Goal: Information Seeking & Learning: Learn about a topic

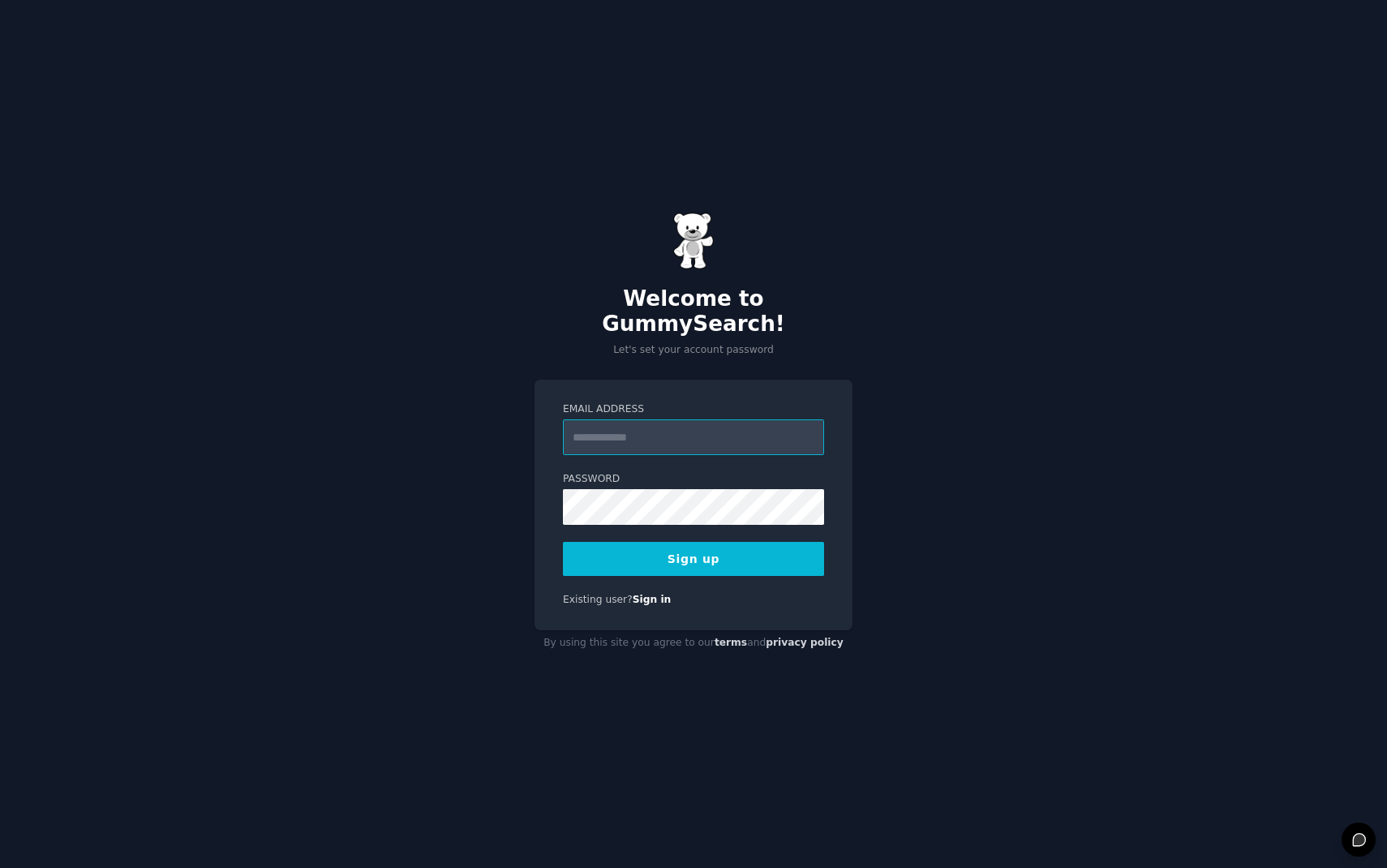
click at [734, 430] on input "Email Address" at bounding box center [693, 438] width 261 height 36
type input "**********"
click at [688, 557] on button "Sign up" at bounding box center [693, 559] width 261 height 34
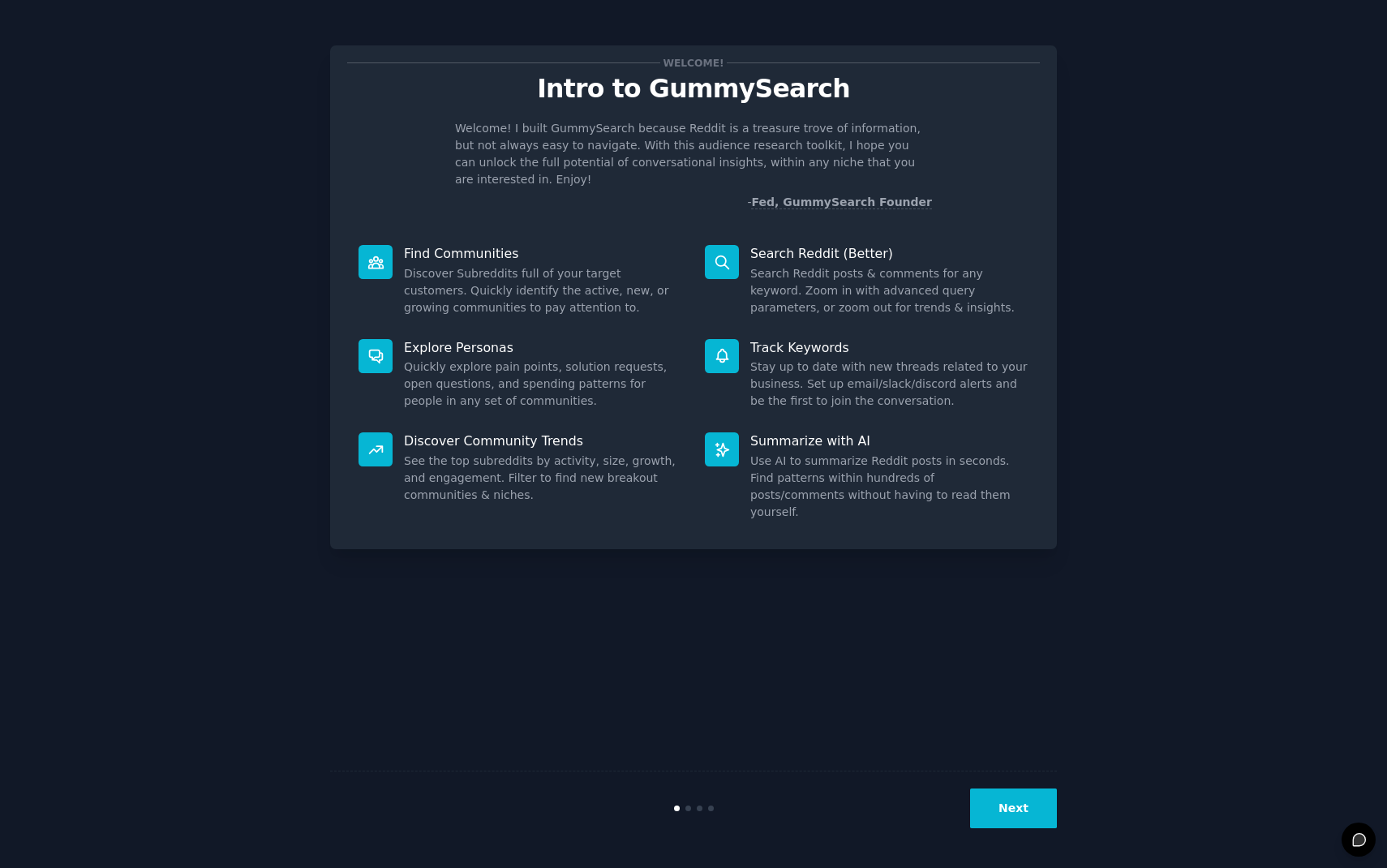
click at [1042, 804] on button "Next" at bounding box center [1014, 808] width 87 height 40
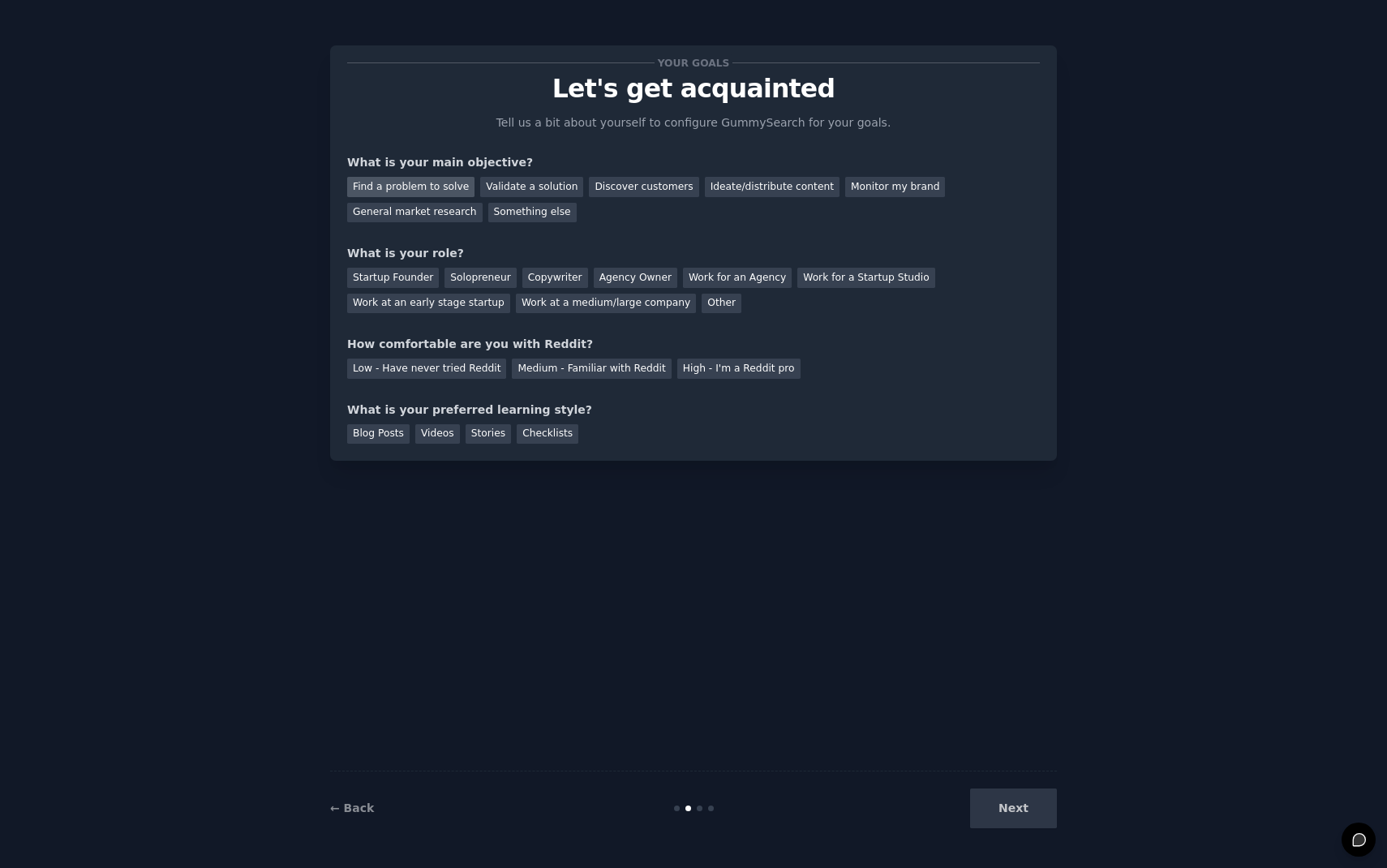
click at [444, 182] on div "Find a problem to solve" at bounding box center [410, 186] width 128 height 20
click at [493, 185] on div "Validate a solution" at bounding box center [531, 186] width 103 height 20
click at [625, 186] on div "Discover customers" at bounding box center [644, 186] width 110 height 20
click at [397, 273] on div "Startup Founder" at bounding box center [392, 277] width 92 height 20
click at [475, 370] on div "Low - Have never tried Reddit" at bounding box center [426, 368] width 159 height 20
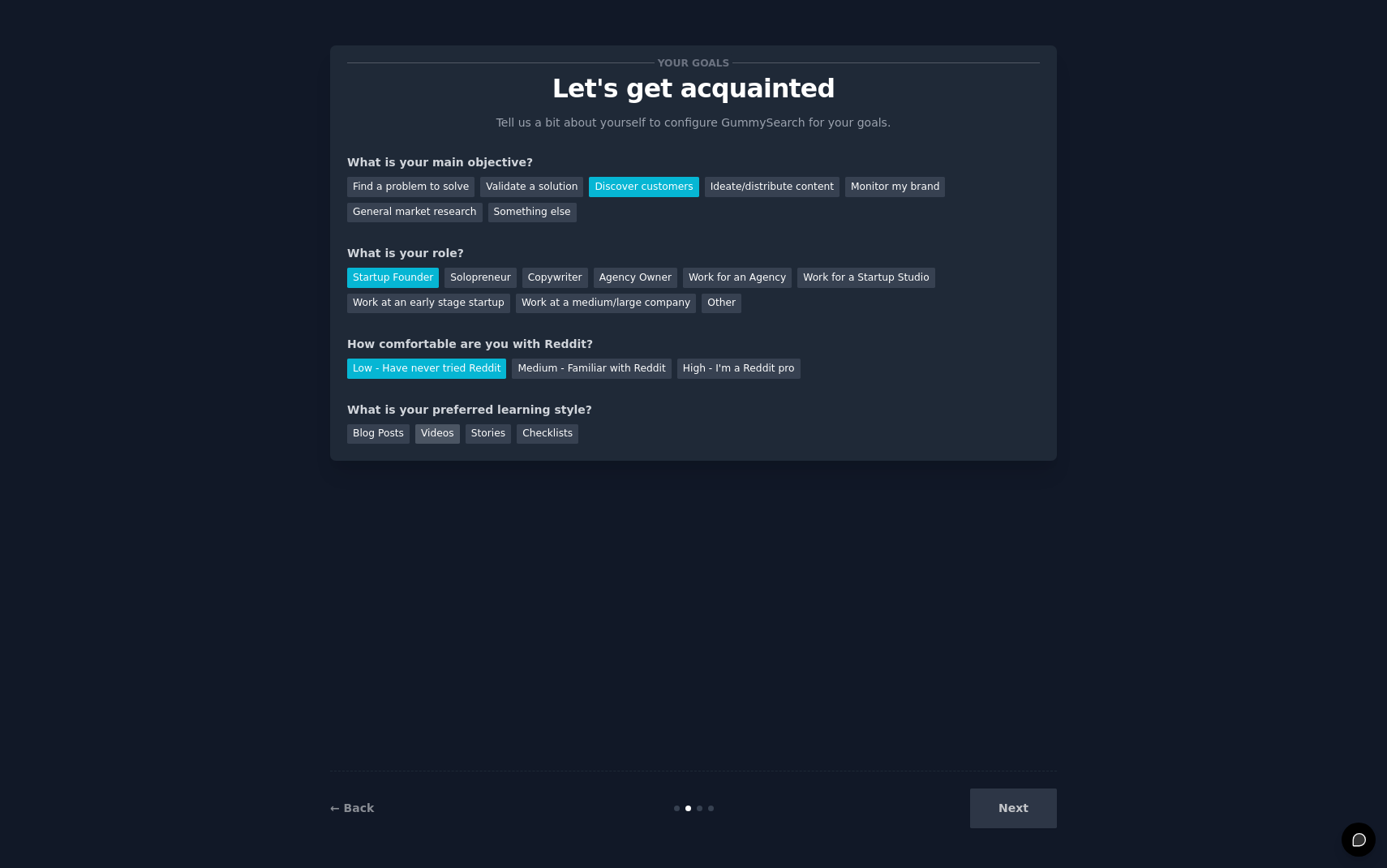
click at [442, 432] on div "Videos" at bounding box center [437, 434] width 44 height 20
click at [1010, 814] on button "Next" at bounding box center [1014, 808] width 87 height 40
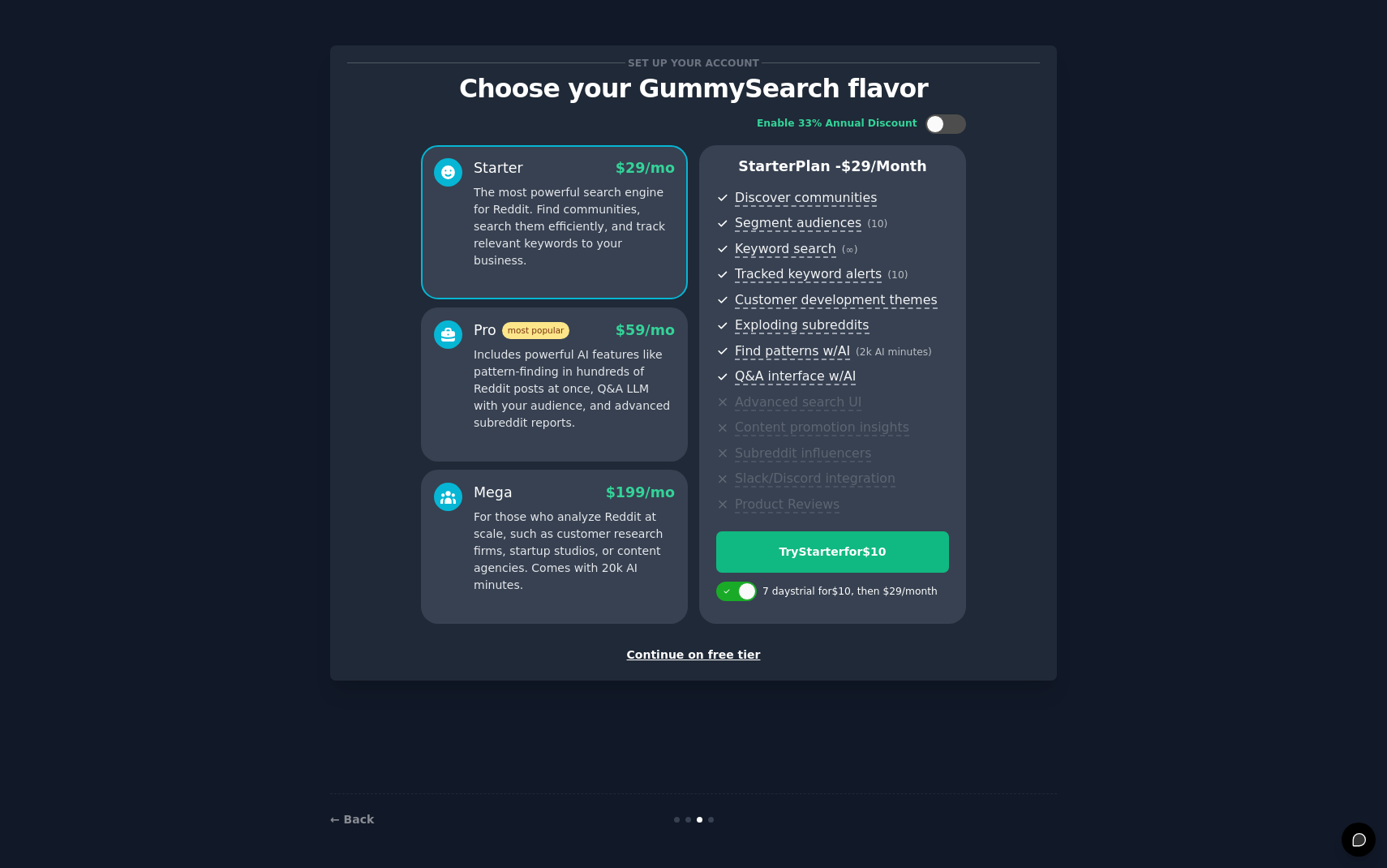
click at [718, 652] on div "Continue on free tier" at bounding box center [693, 655] width 693 height 17
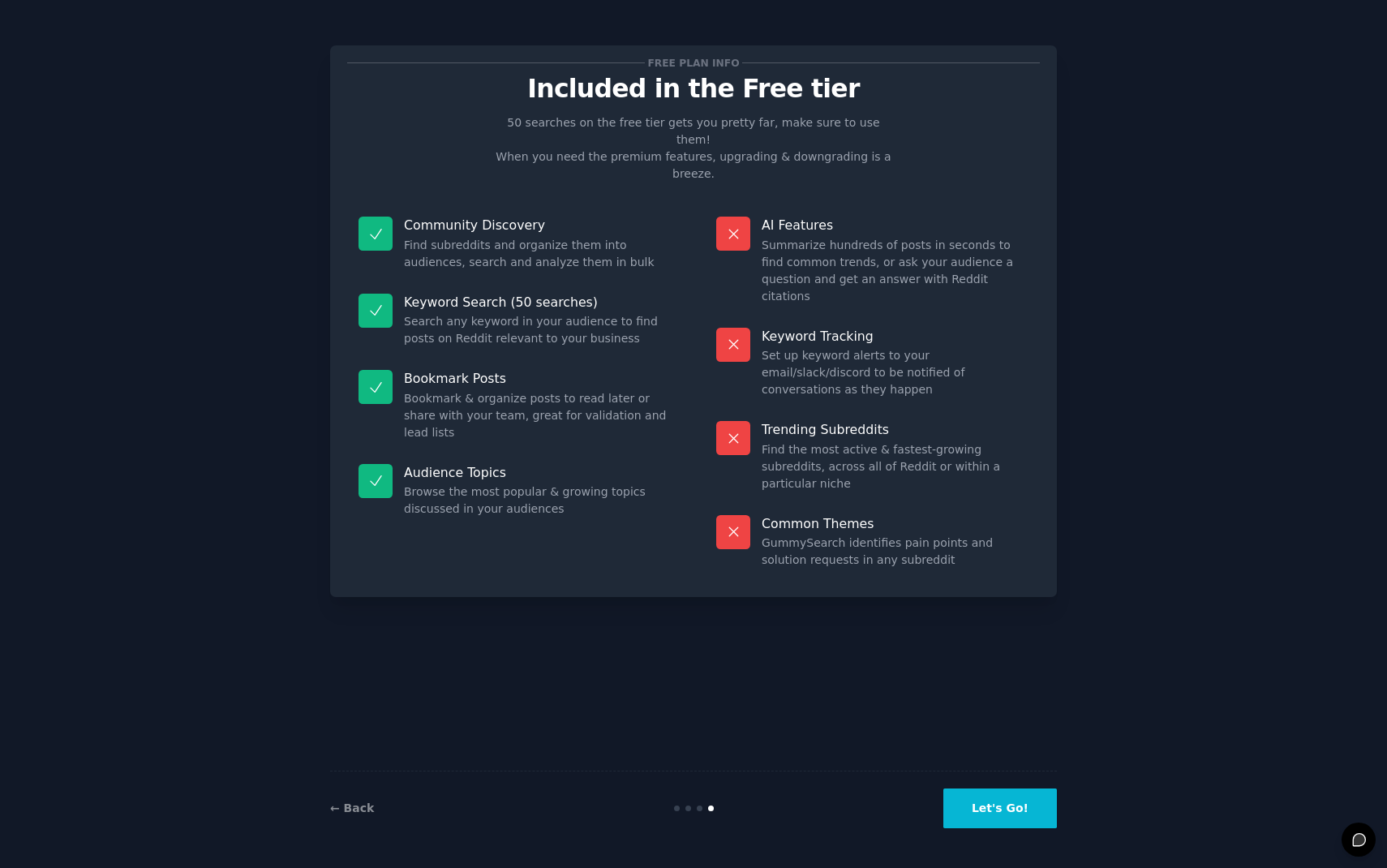
click at [1026, 811] on button "Let's Go!" at bounding box center [1000, 808] width 113 height 40
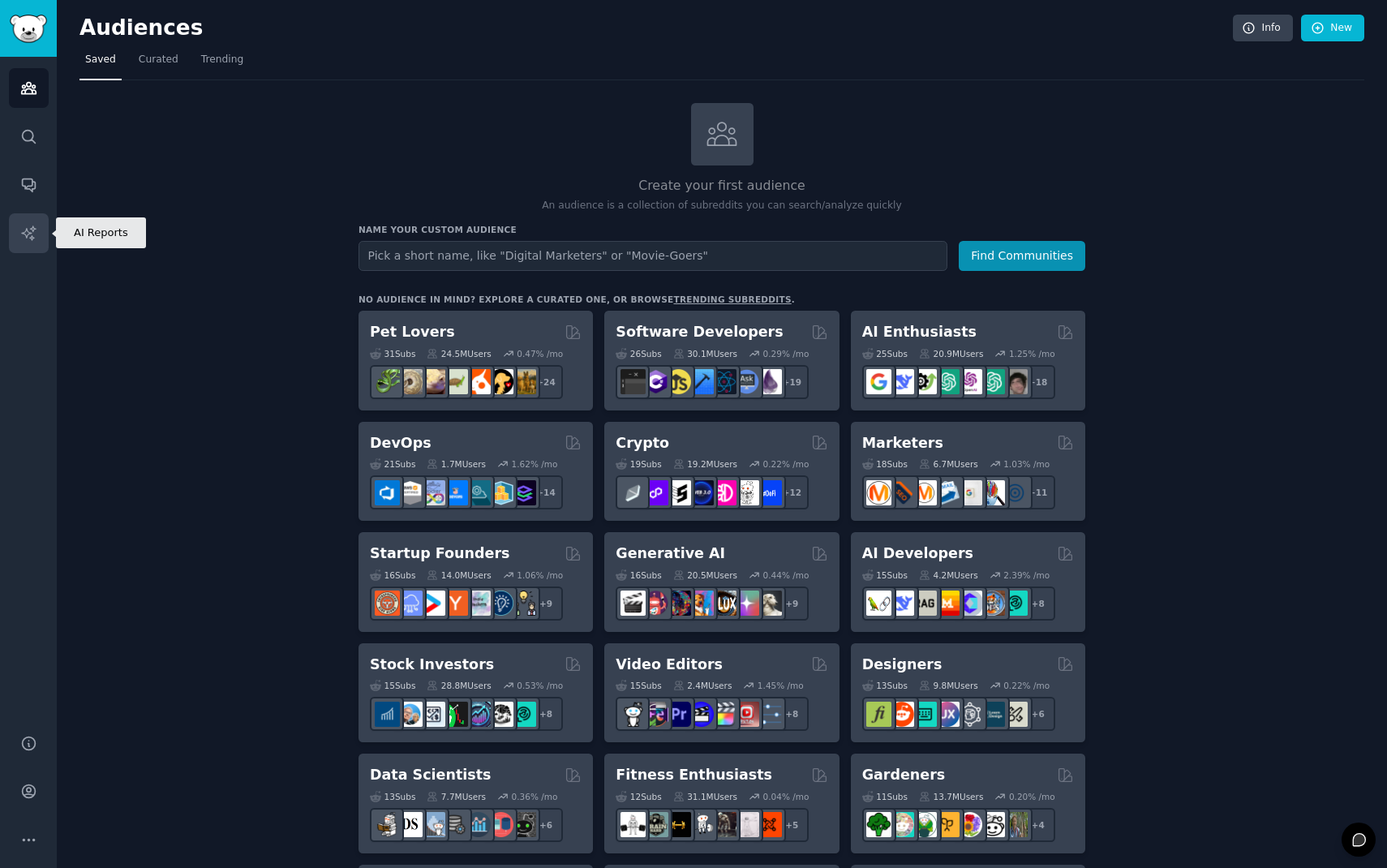
click at [27, 225] on icon "Sidebar" at bounding box center [28, 234] width 17 height 17
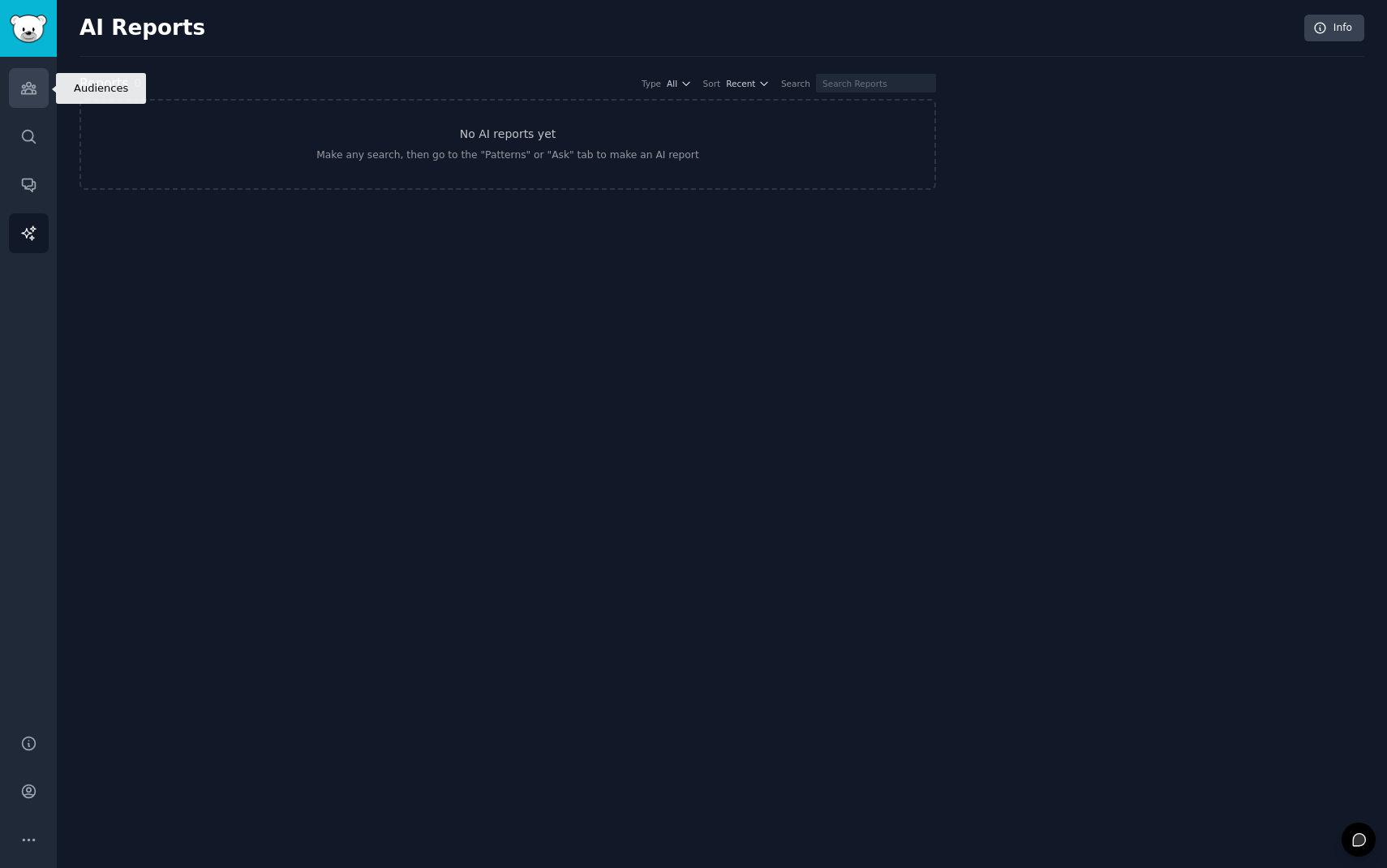
click at [26, 95] on icon "Sidebar" at bounding box center [28, 88] width 17 height 17
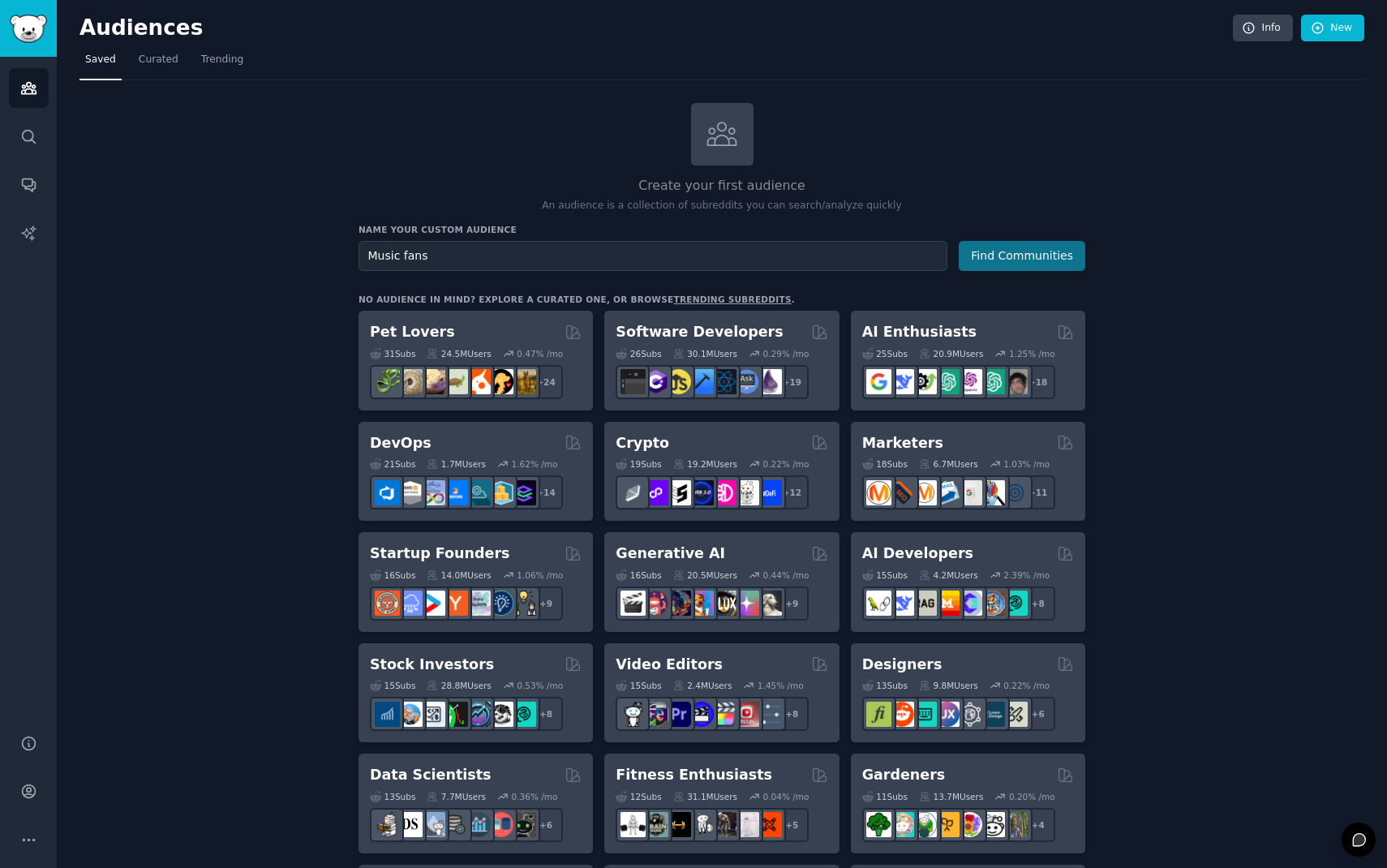
type input "Music fans"
click at [1027, 255] on button "Find Communities" at bounding box center [1022, 256] width 127 height 30
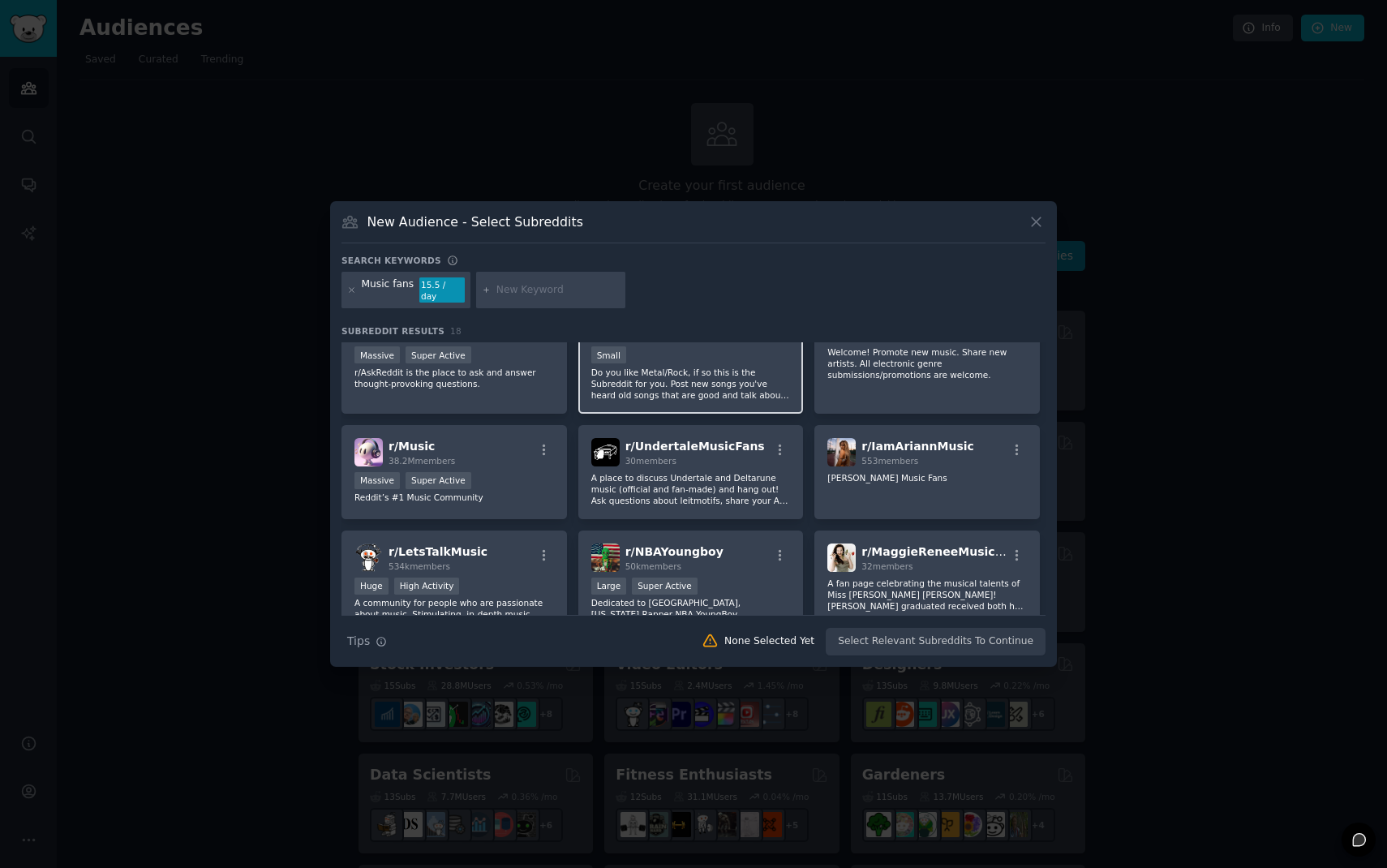
scroll to position [46, 0]
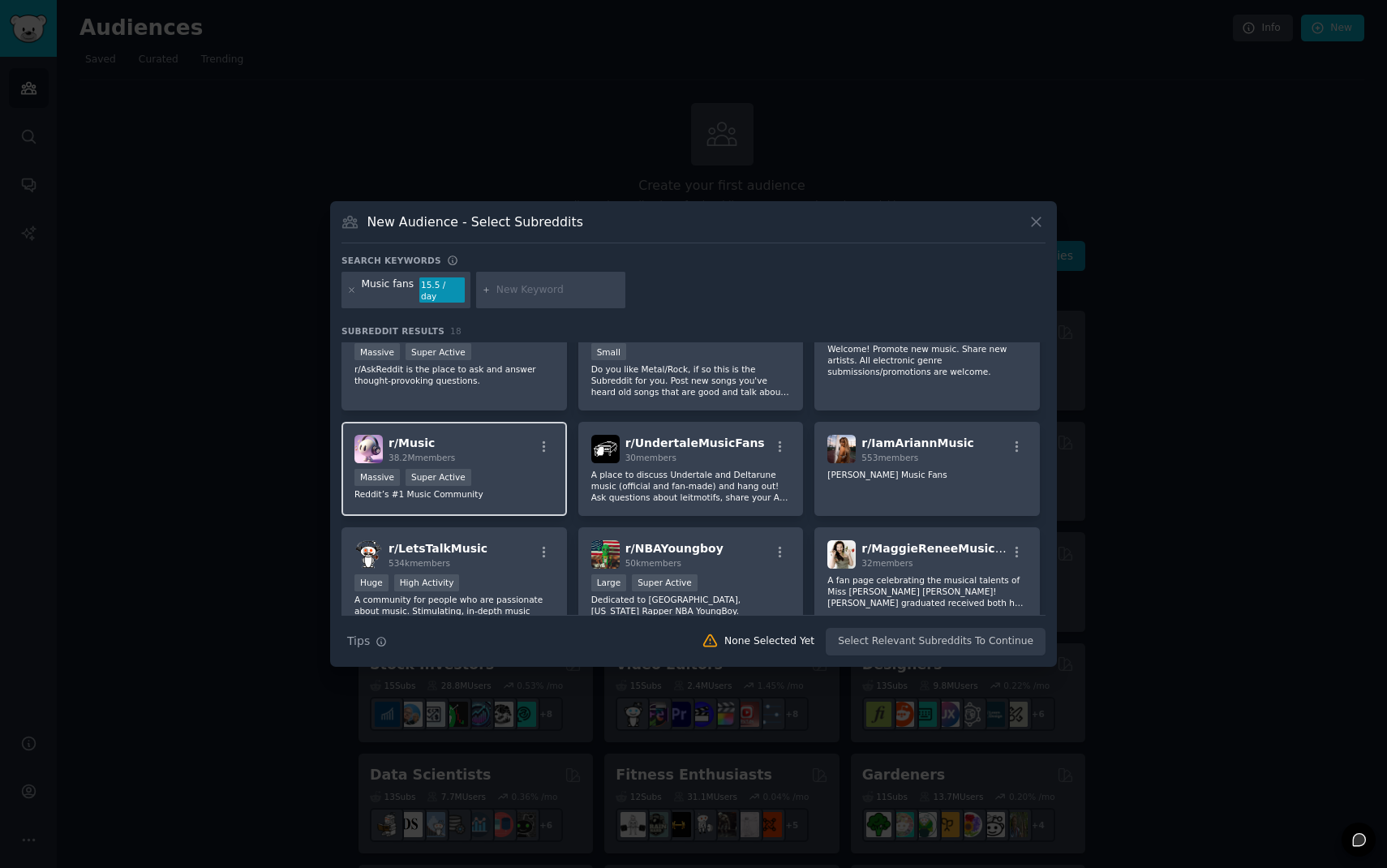
click at [524, 442] on div "r/ Music 38.2M members" at bounding box center [454, 449] width 199 height 28
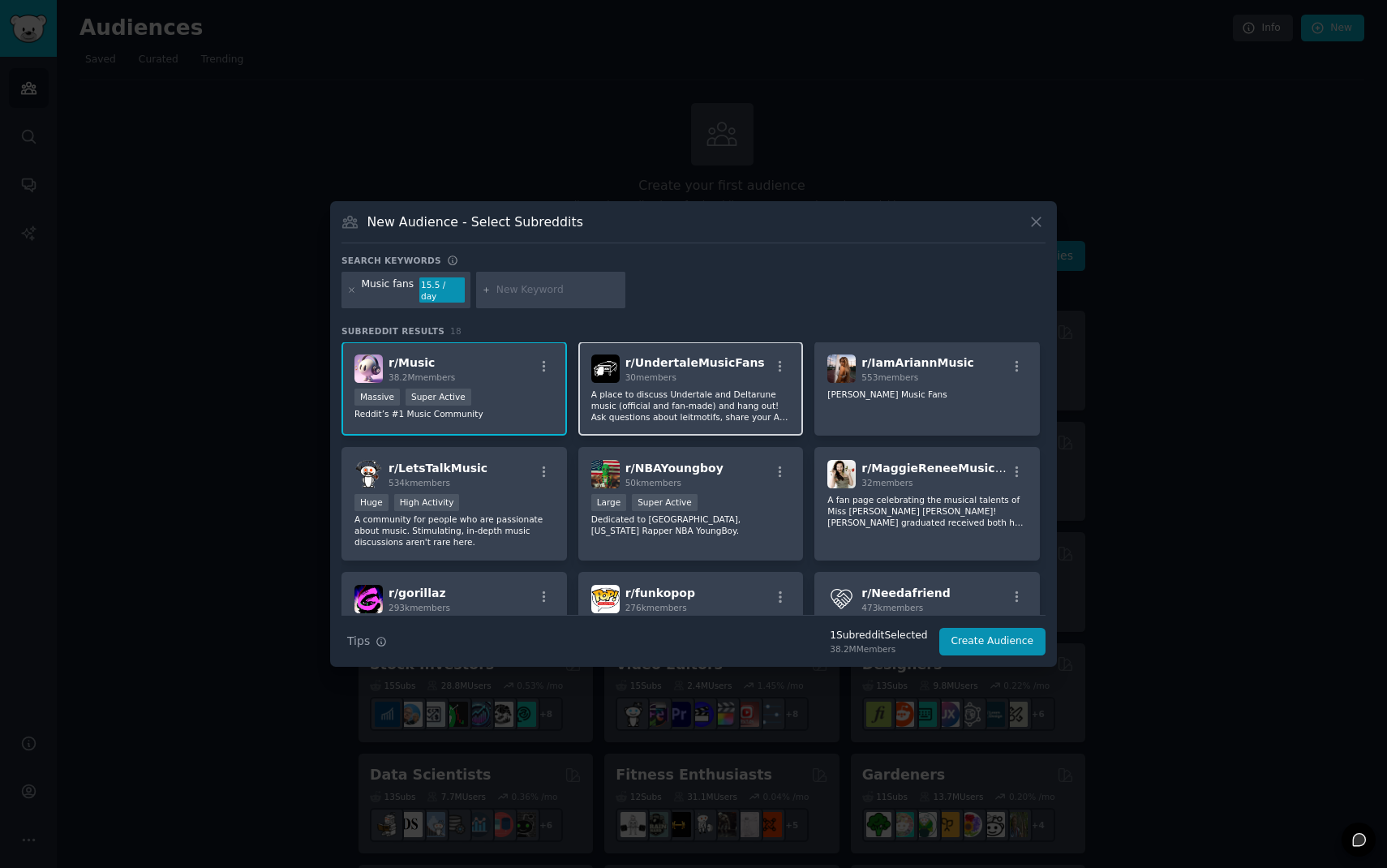
scroll to position [129, 0]
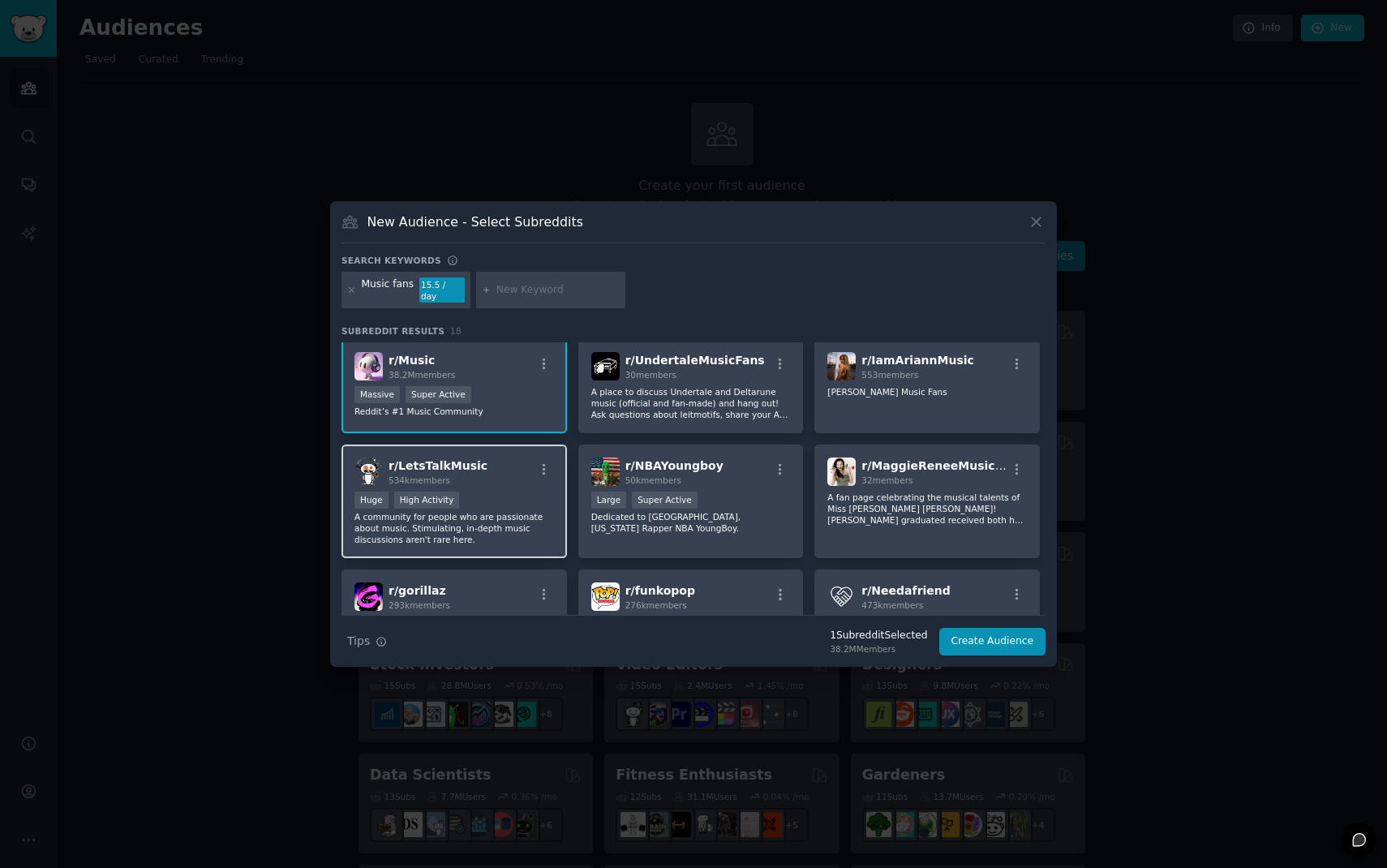
click at [517, 512] on p "A community for people who are passionate about music. Stimulating, in-depth mu…" at bounding box center [454, 529] width 199 height 34
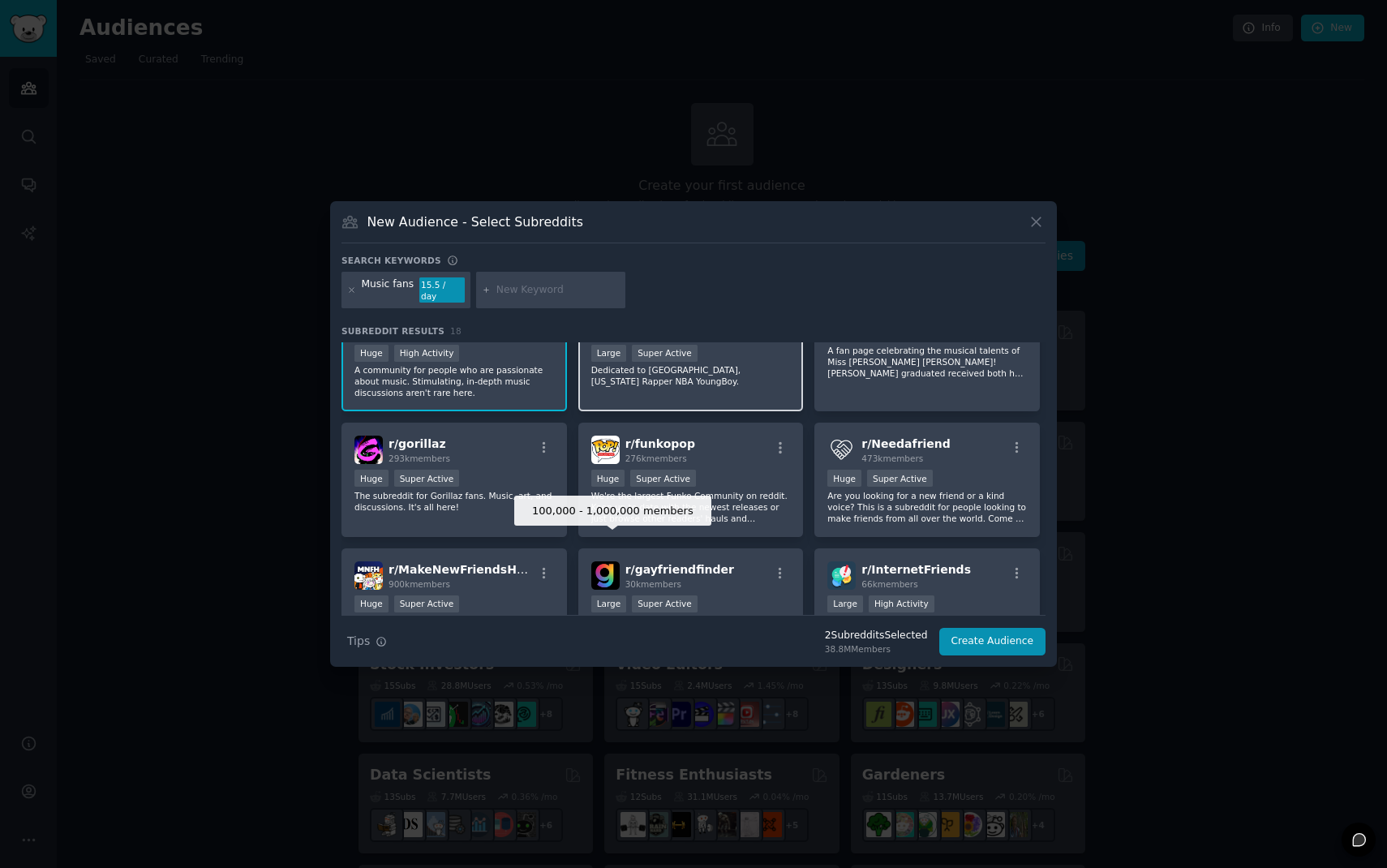
scroll to position [275, 0]
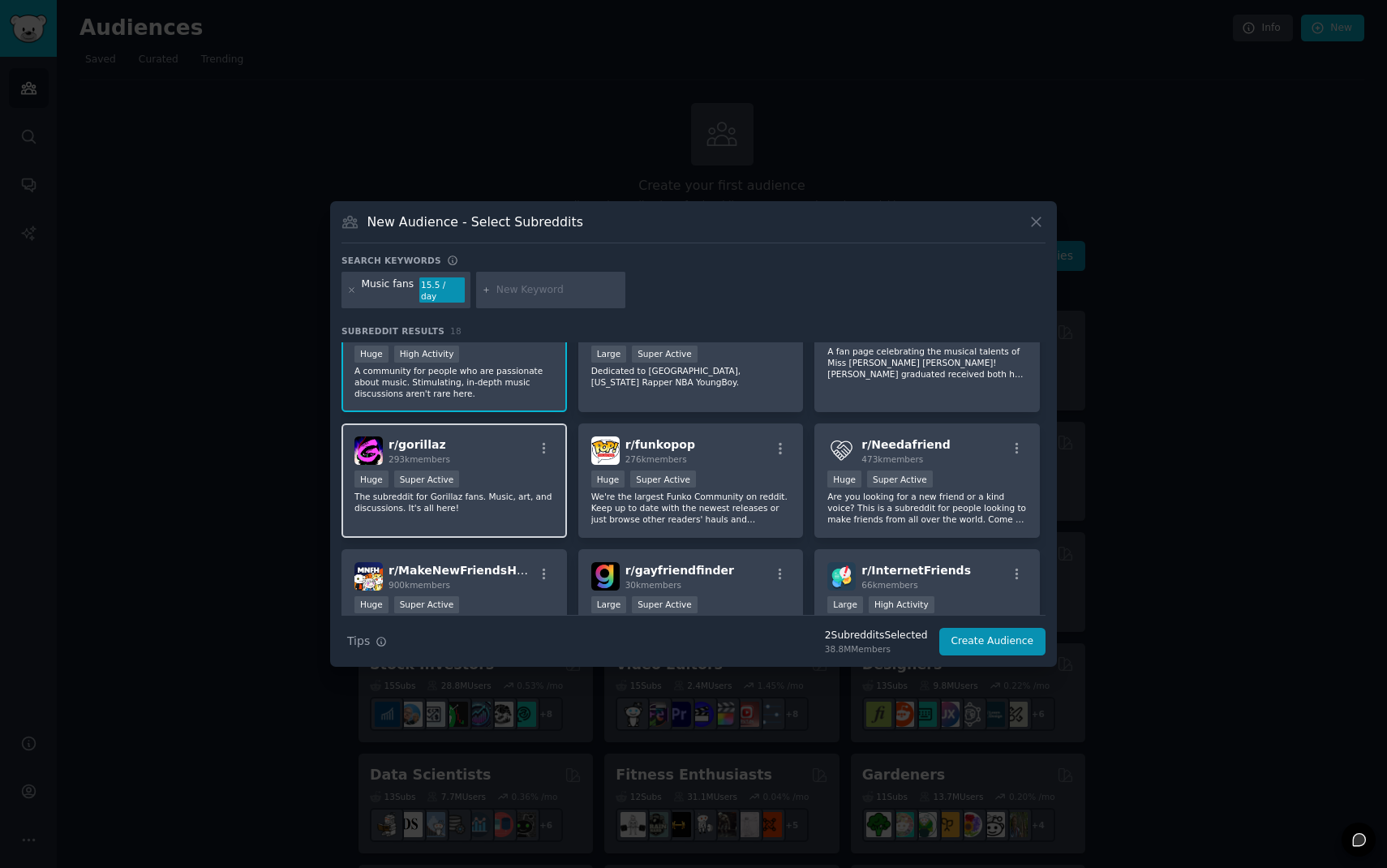
click at [539, 513] on div "r/ gorillaz 293k members Huge Super Active The subreddit for Gorillaz fans. Mus…" at bounding box center [454, 480] width 226 height 114
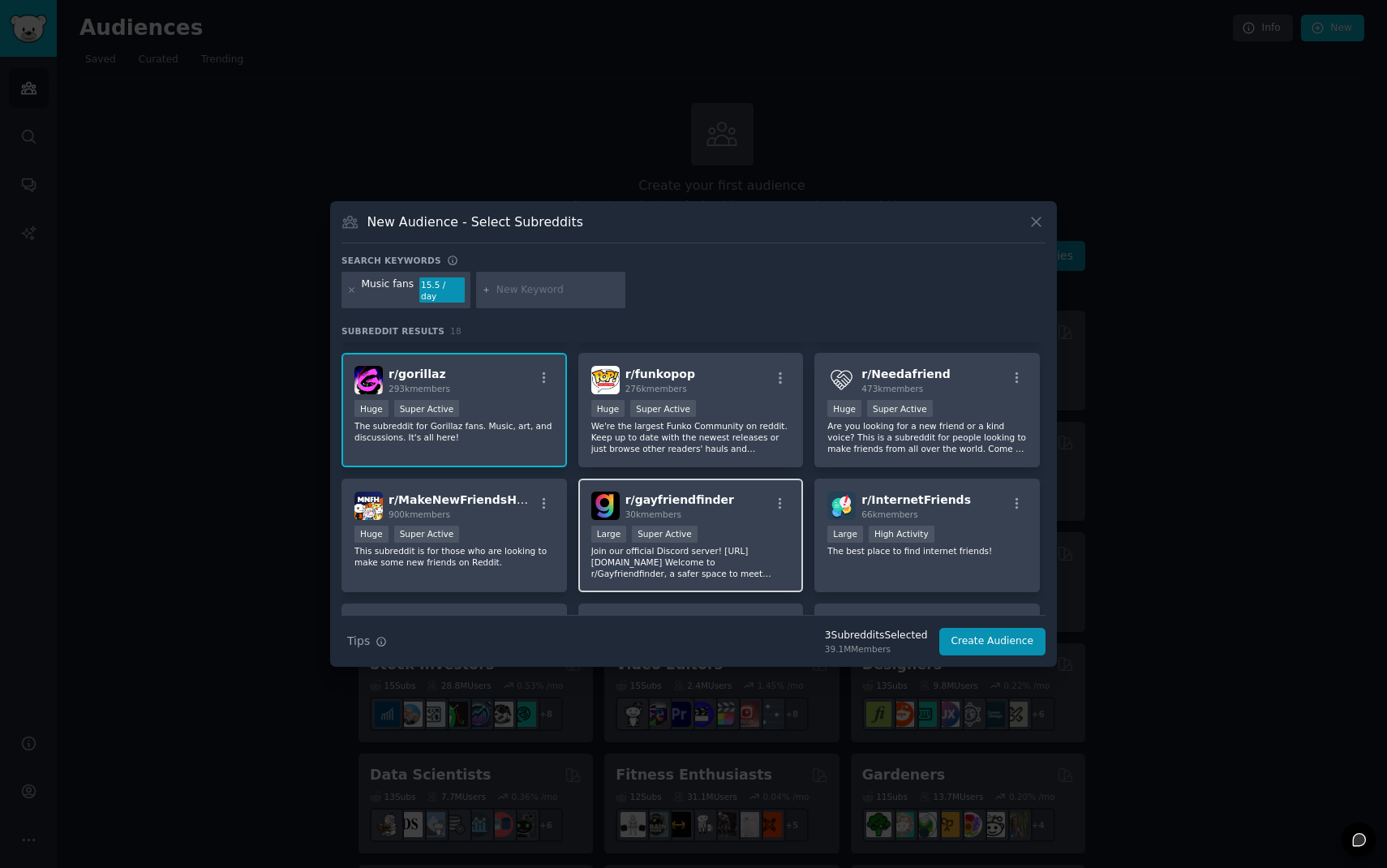
scroll to position [343, 0]
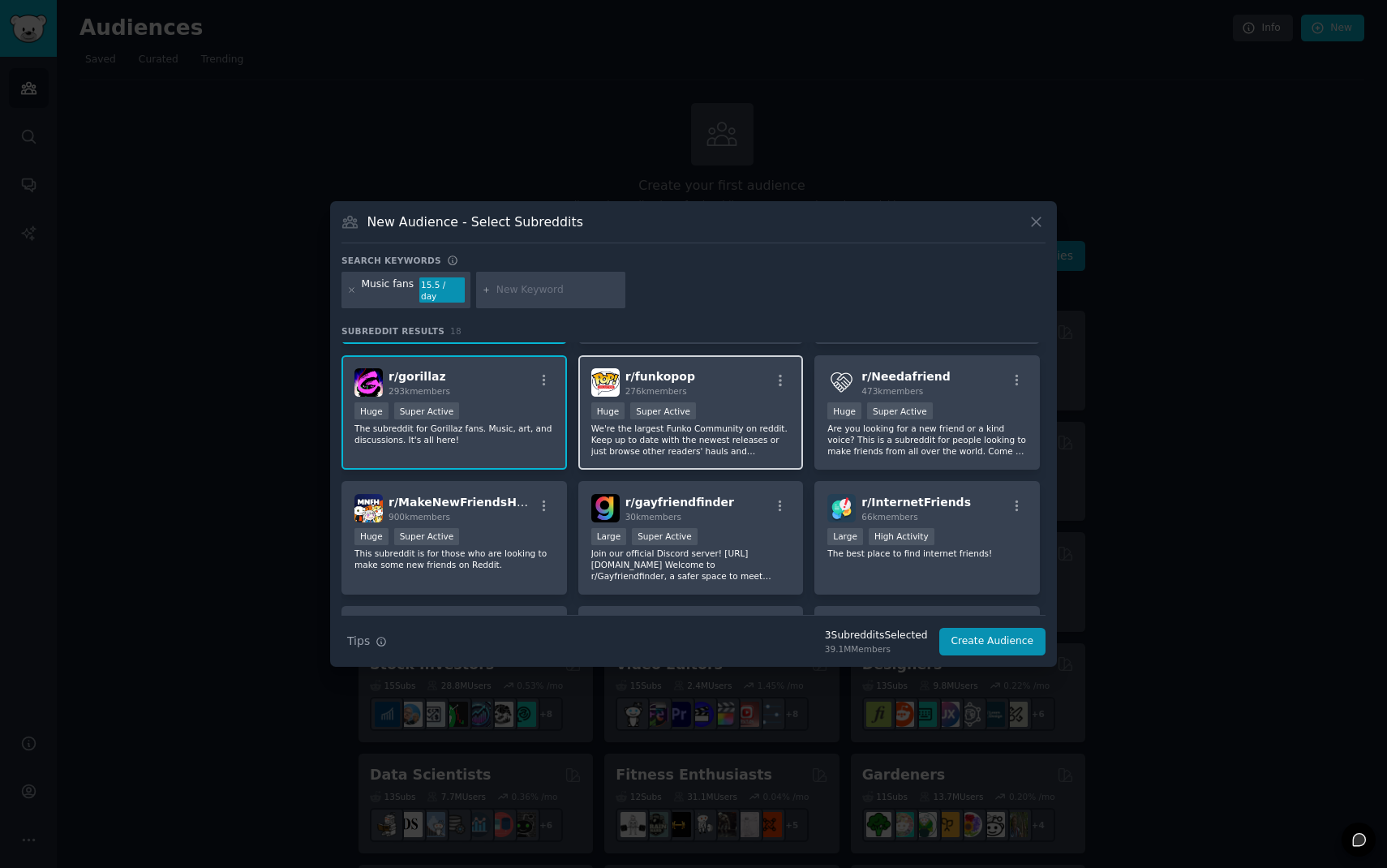
click at [751, 449] on p "We're the largest Funko Community on reddit. Keep up to date with the newest re…" at bounding box center [690, 440] width 199 height 34
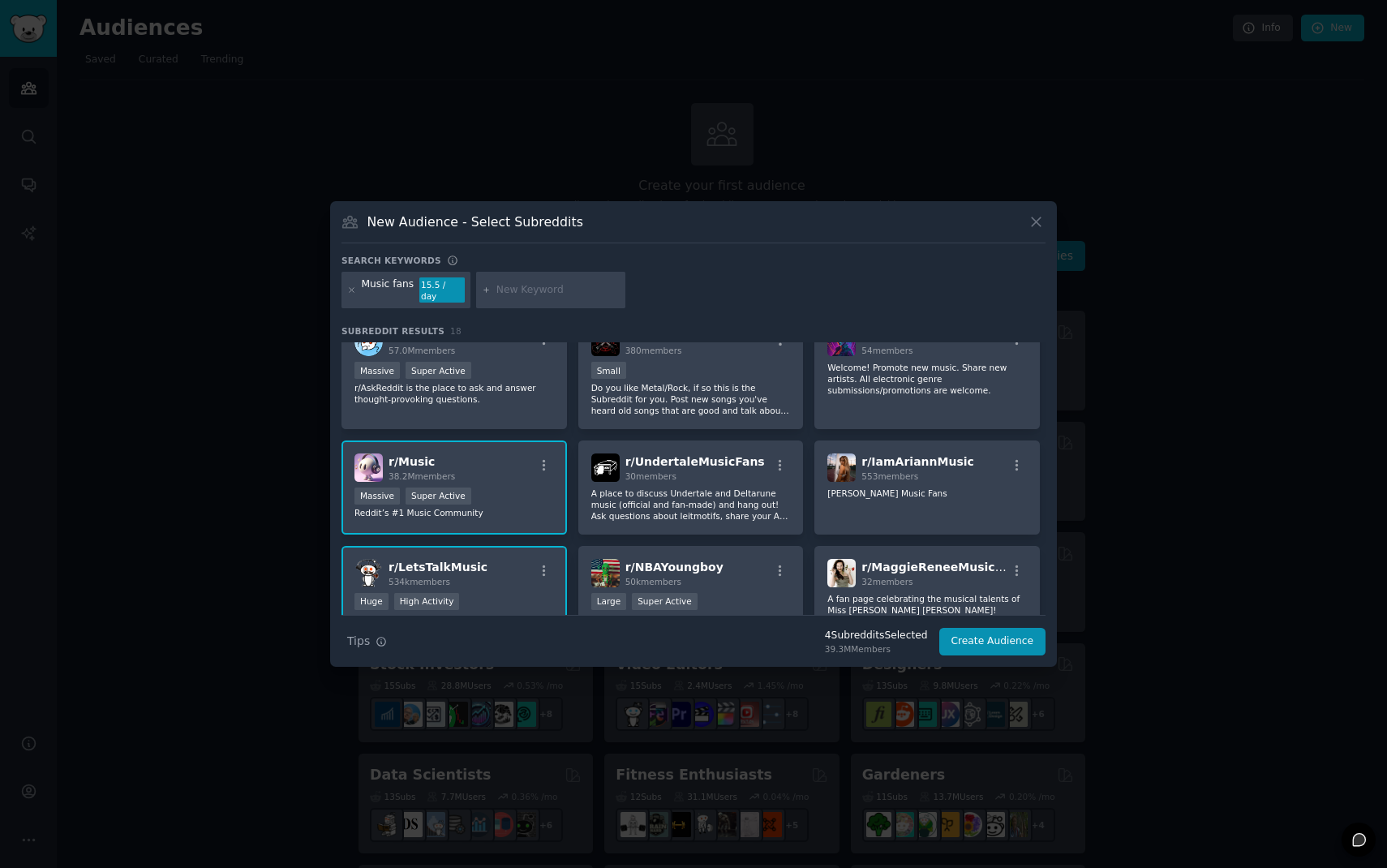
scroll to position [21, 0]
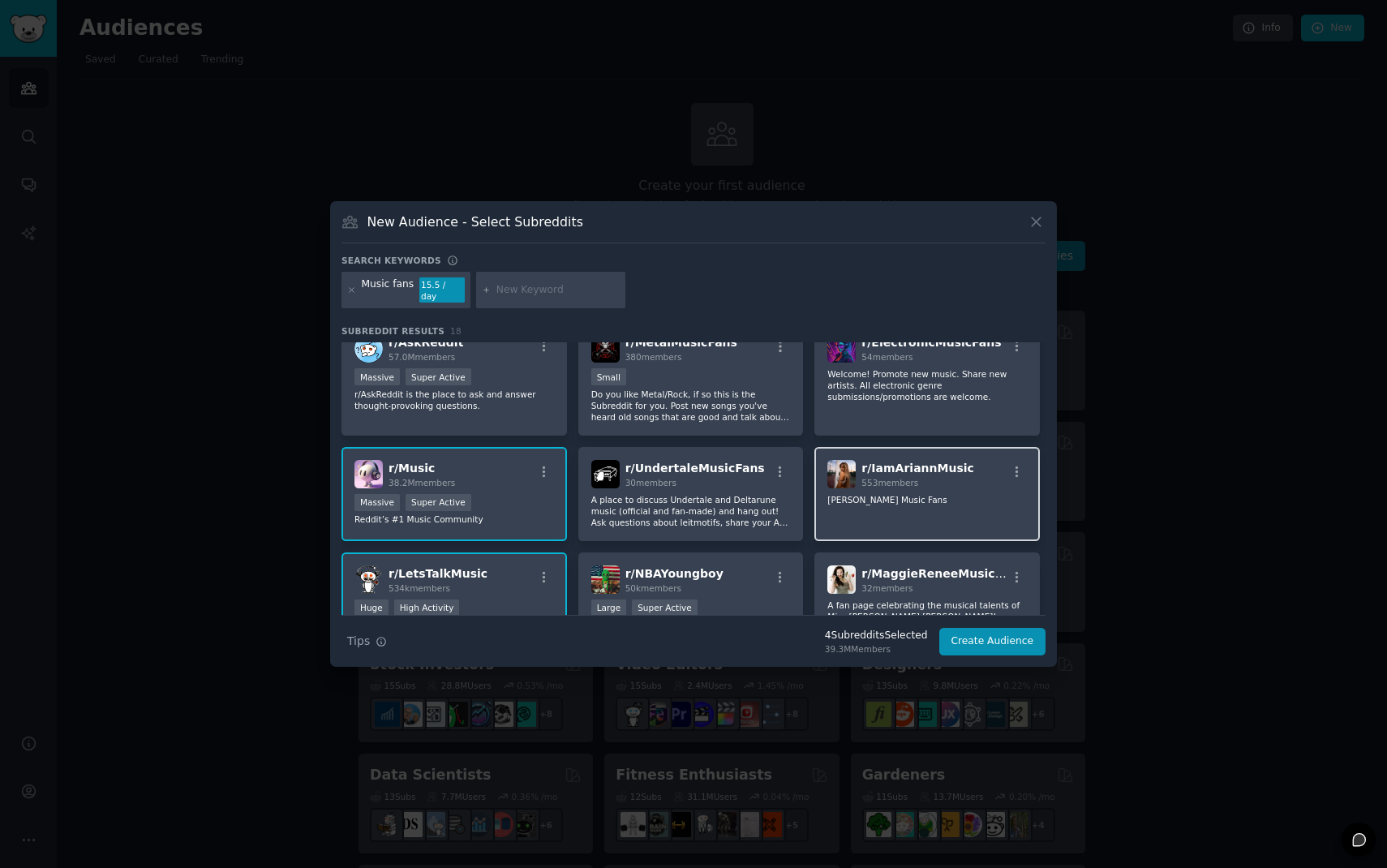
click at [827, 517] on div "r/ IamAriannMusic 553 members Ariann Music Fans" at bounding box center [927, 495] width 226 height 95
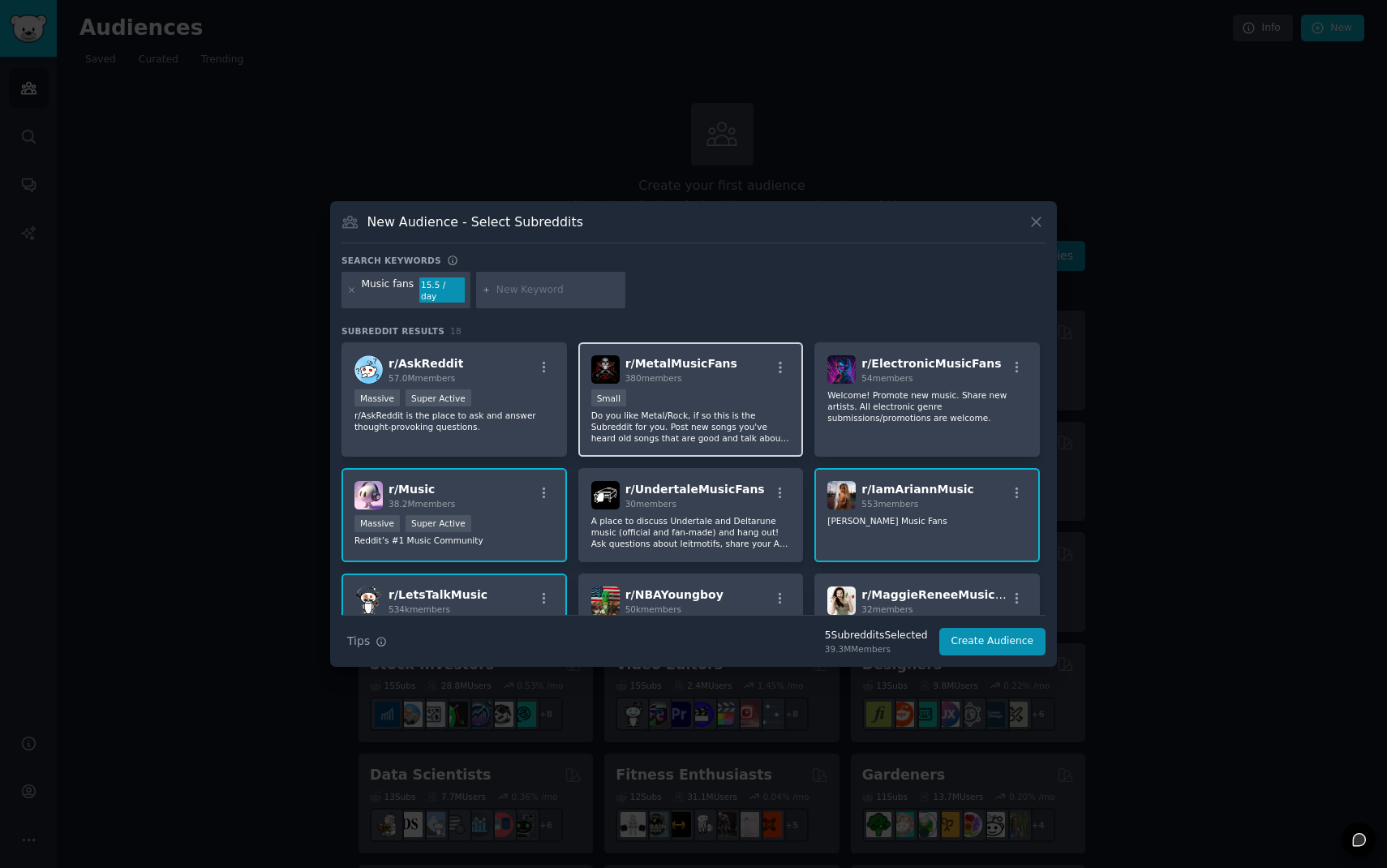
click at [720, 425] on p "Do you like Metal/Rock, if so this is the Subreddit for you. Post new songs you…" at bounding box center [690, 426] width 199 height 34
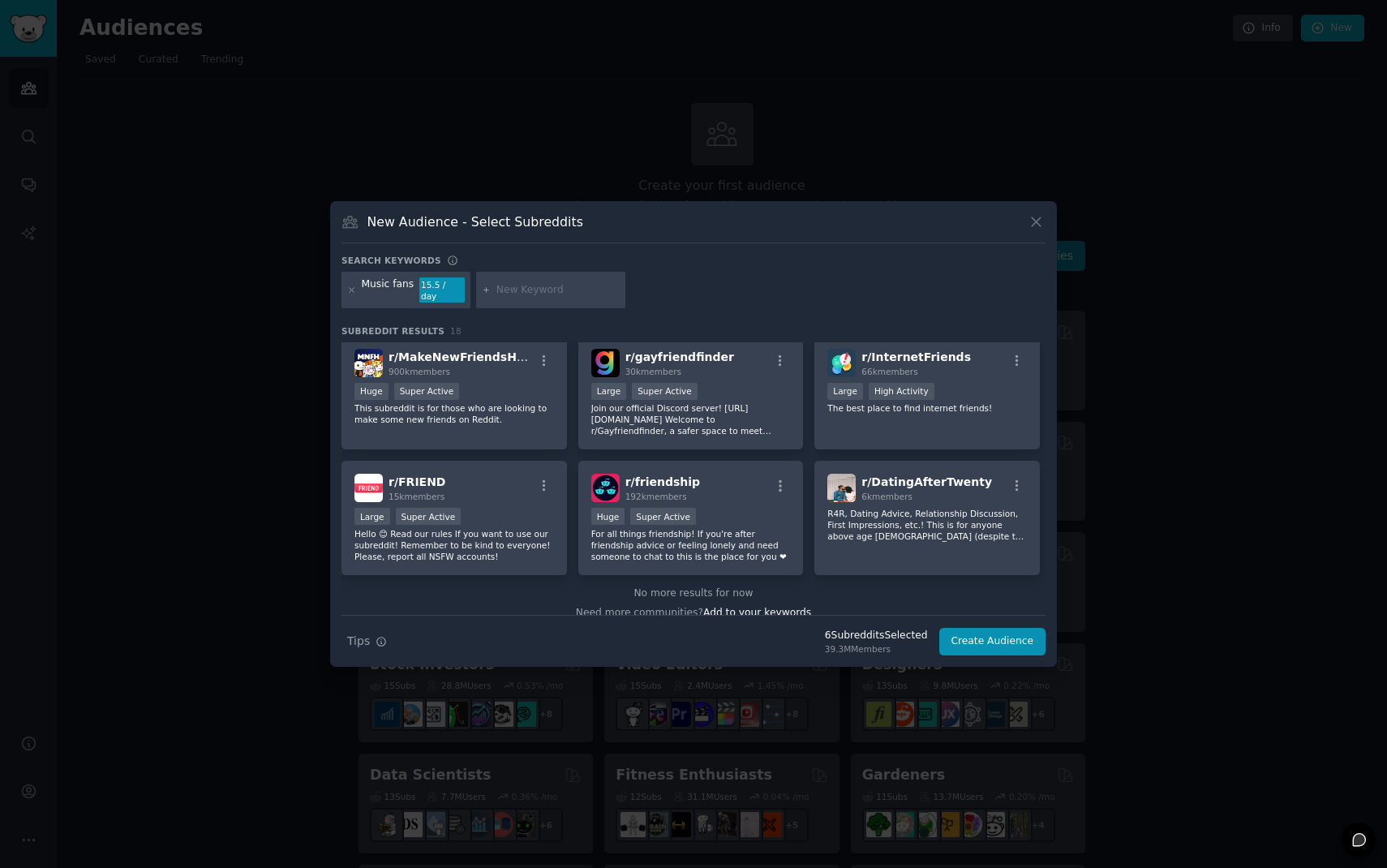
scroll to position [505, 0]
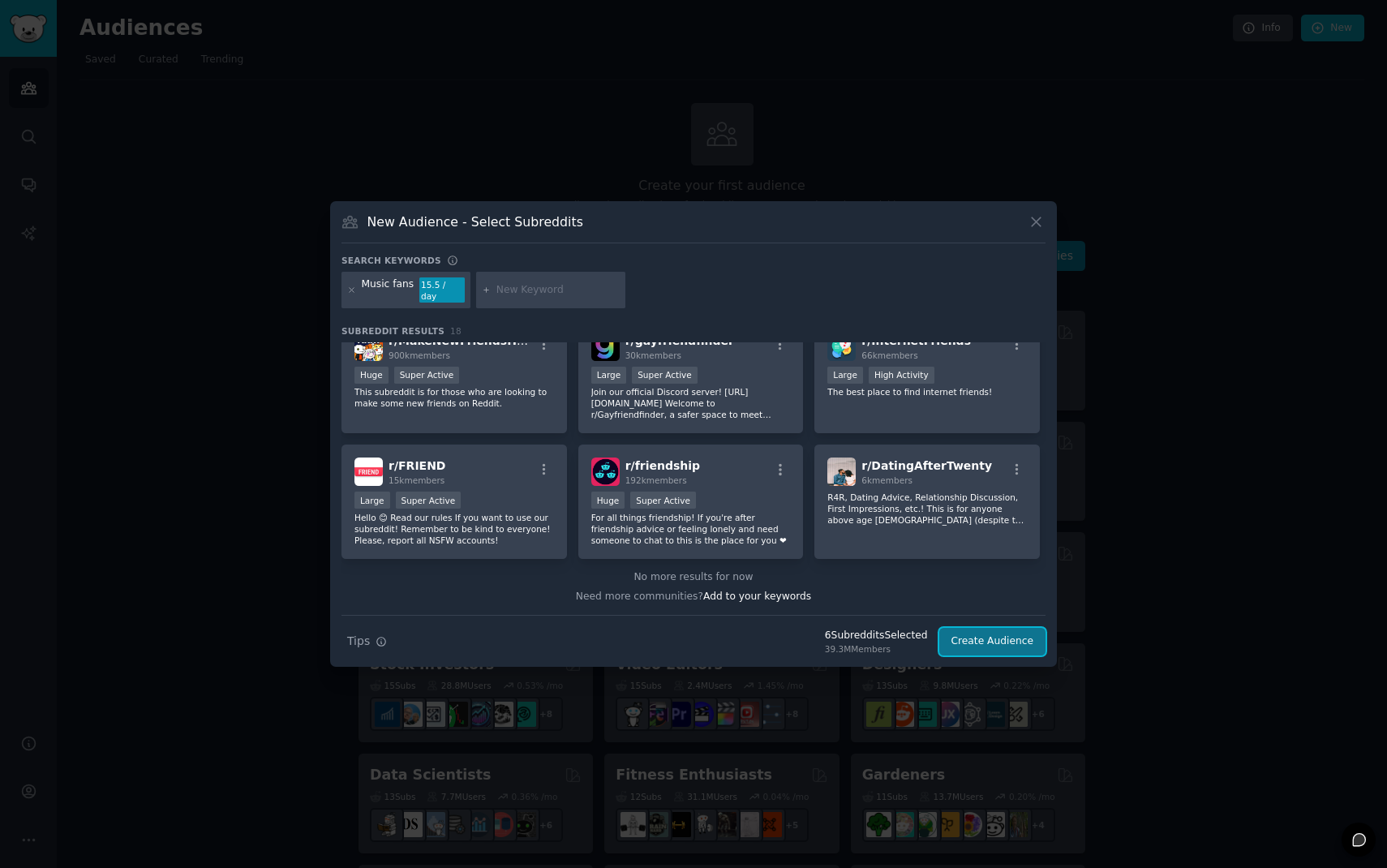
click at [990, 635] on button "Create Audience" at bounding box center [993, 641] width 107 height 27
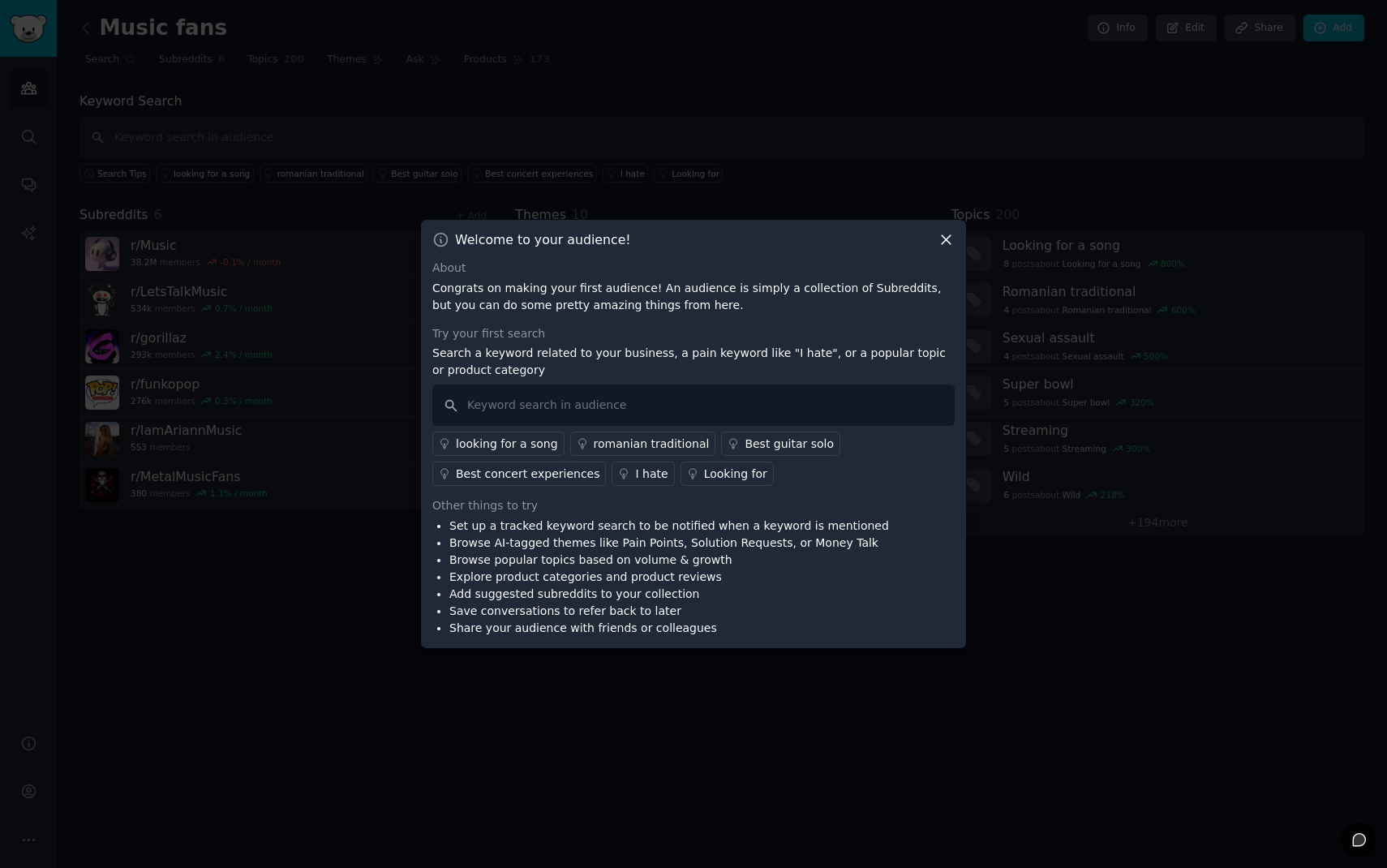
click at [734, 477] on div "Looking for" at bounding box center [736, 474] width 63 height 17
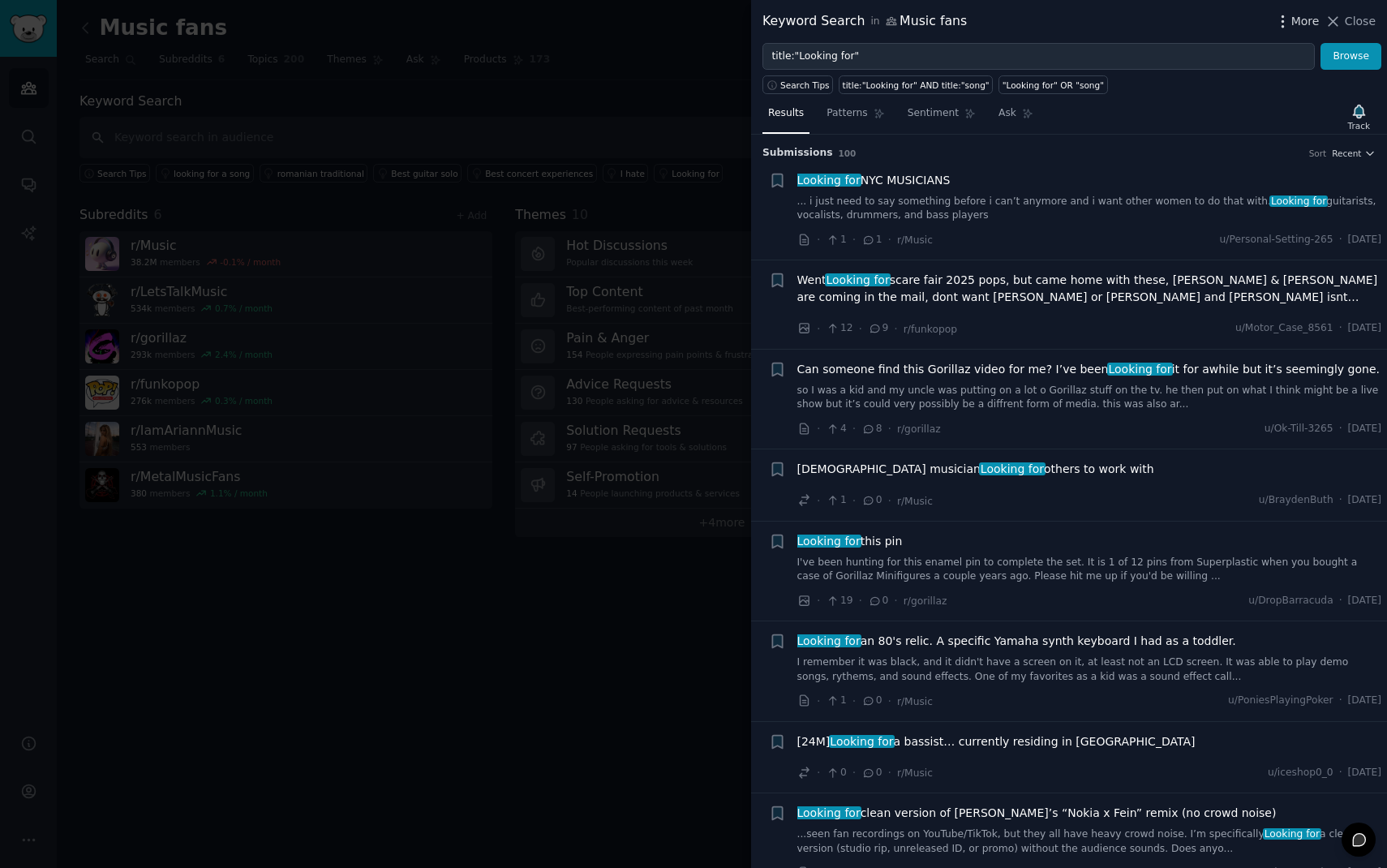
click at [1286, 18] on icon "button" at bounding box center [1283, 22] width 17 height 17
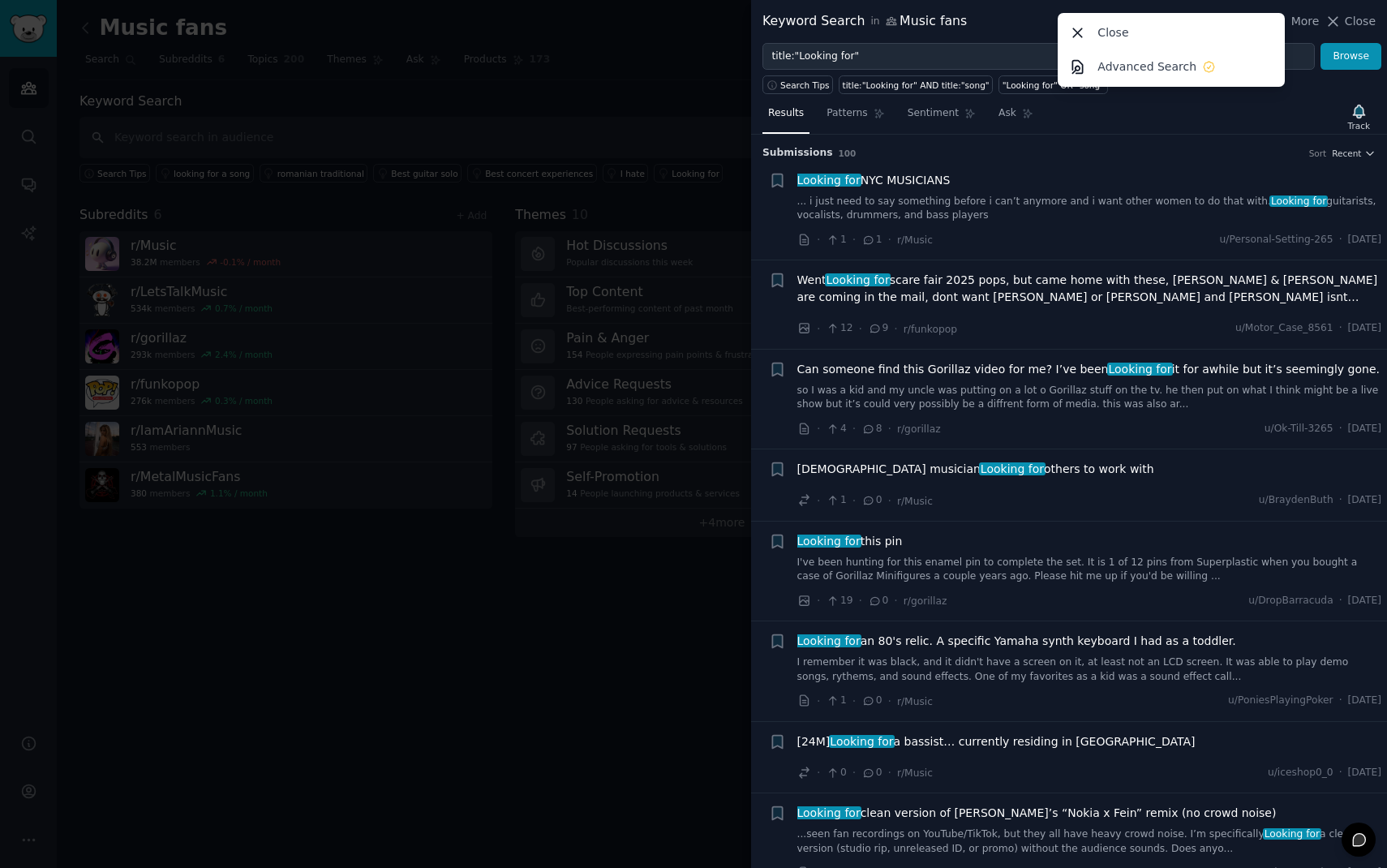
click at [1244, 119] on div "Results Patterns Sentiment Ask Track" at bounding box center [1068, 117] width 636 height 35
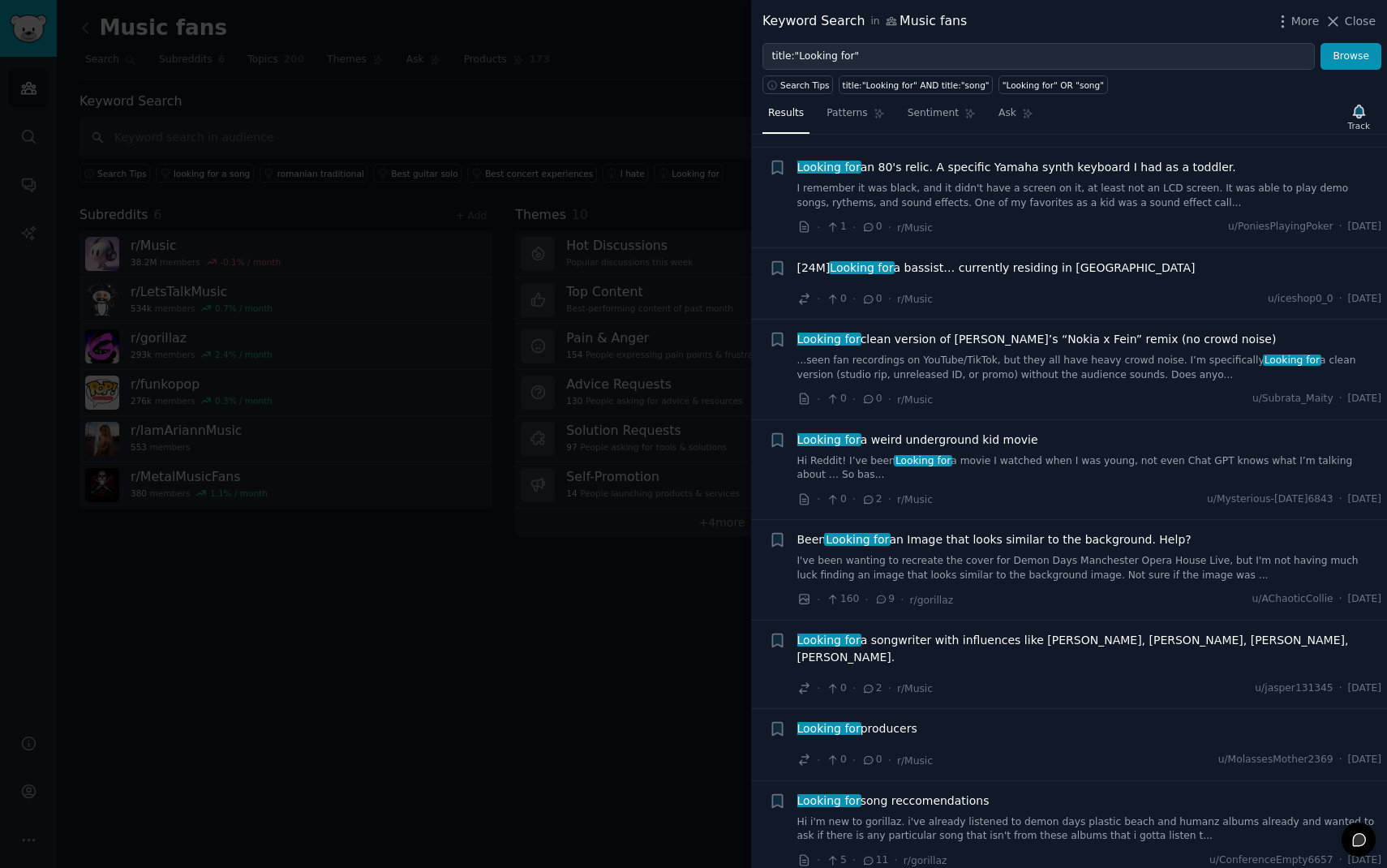
scroll to position [477, 0]
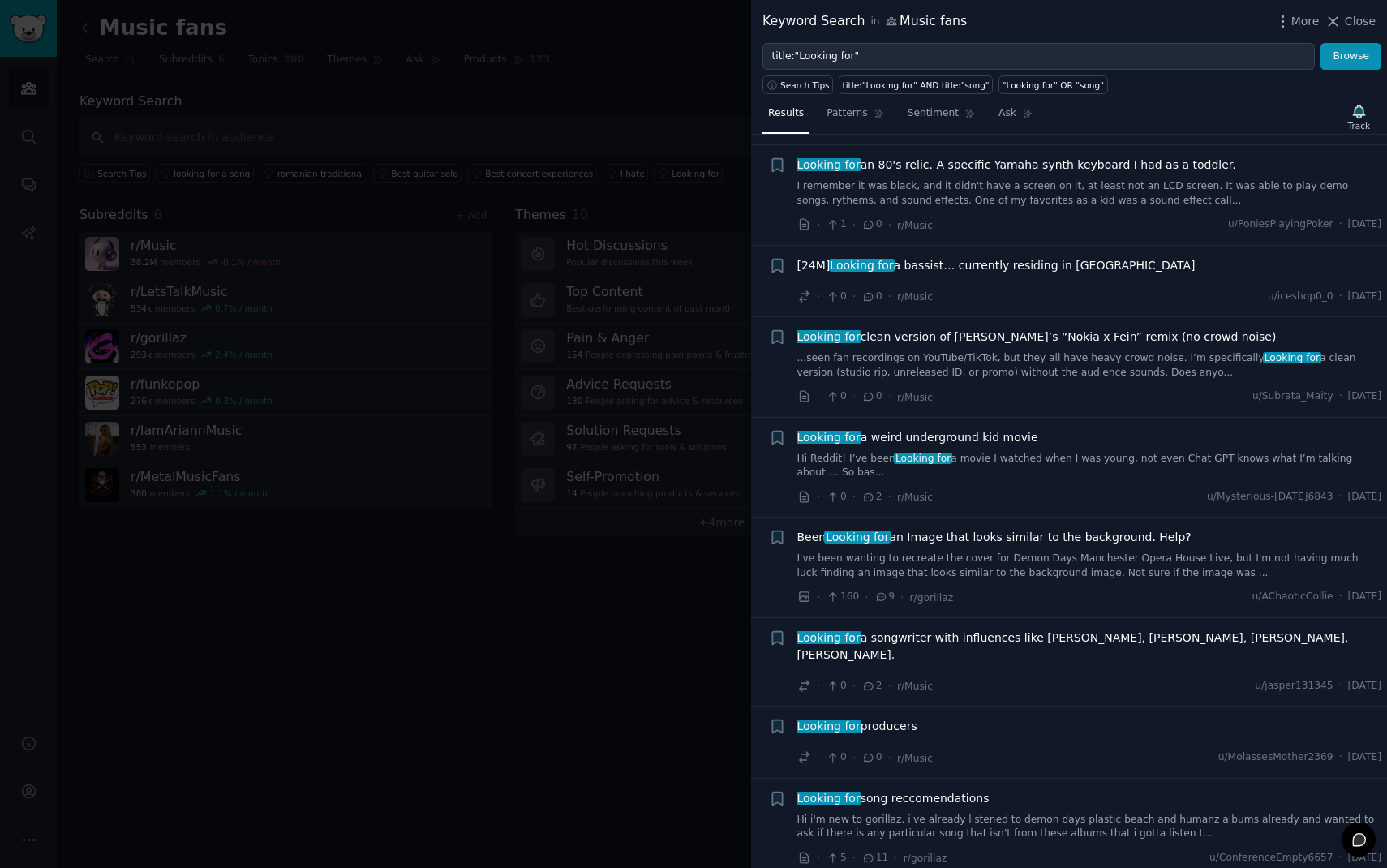
click at [1136, 568] on link "I've been wanting to recreate the cover for Demon Days Manchester Opera House L…" at bounding box center [1089, 565] width 585 height 28
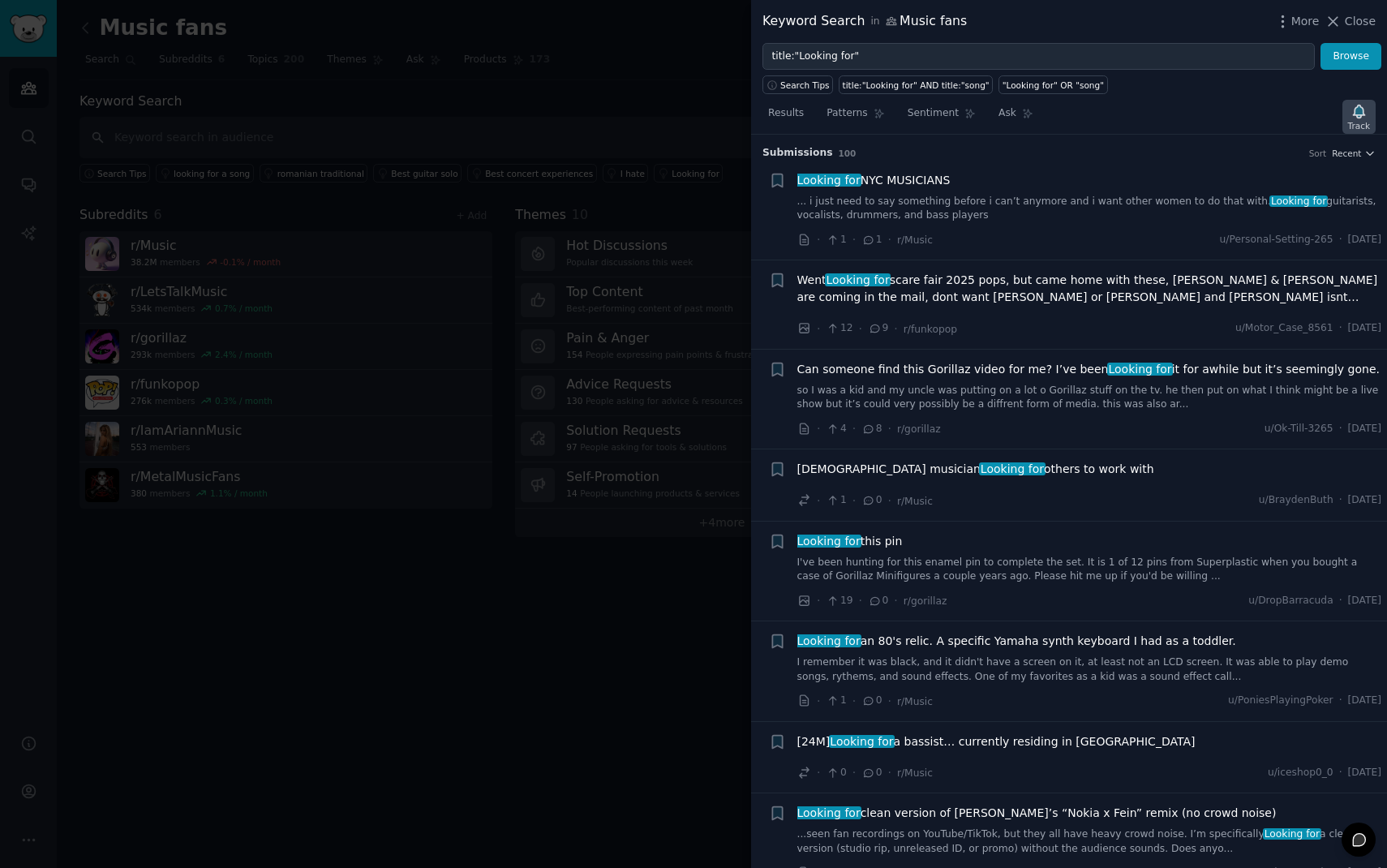
click at [1351, 127] on div "Track" at bounding box center [1359, 126] width 22 height 11
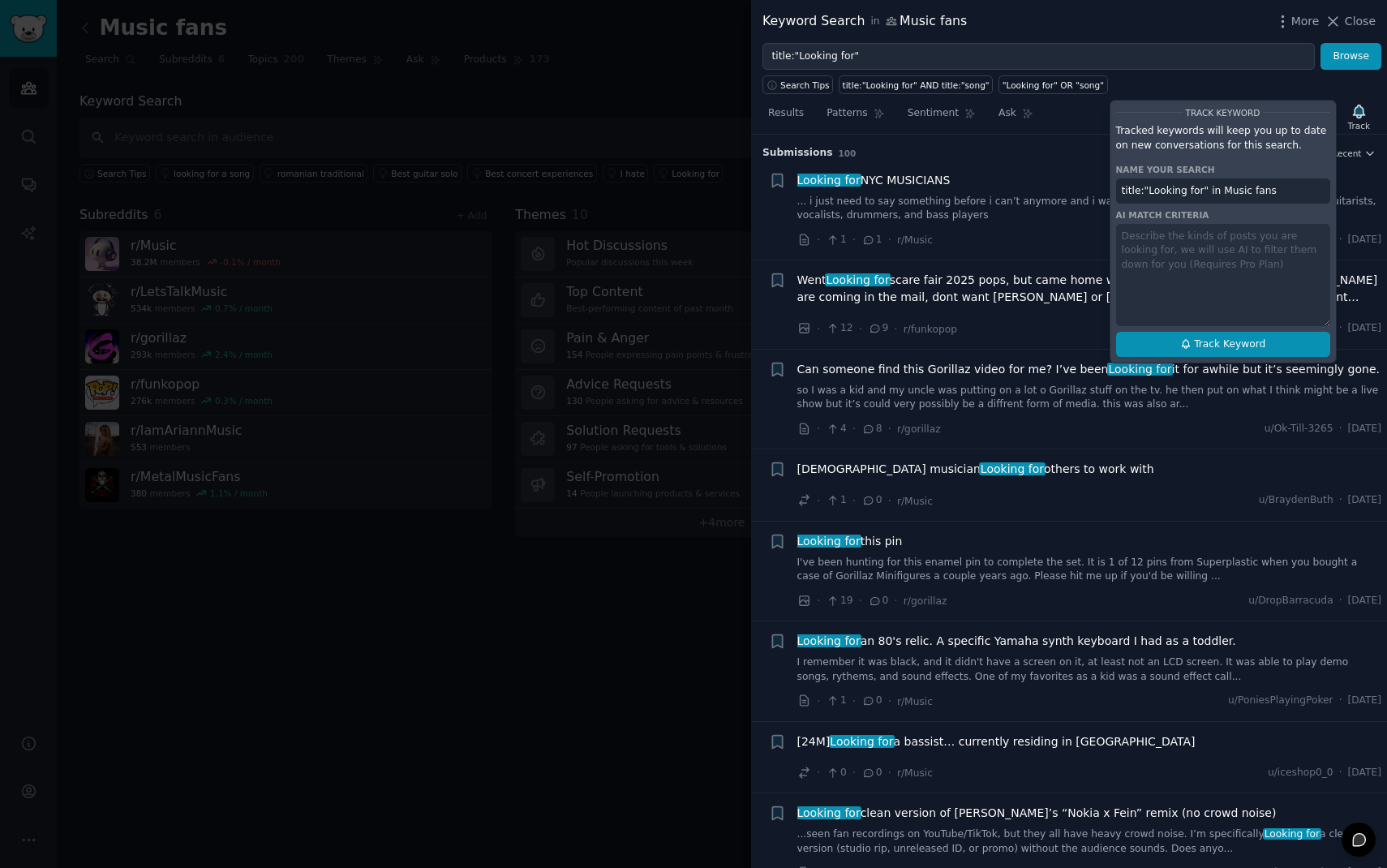
click at [1282, 343] on button "Track Keyword" at bounding box center [1223, 344] width 215 height 26
type input "title:"Looking for" in Music fans"
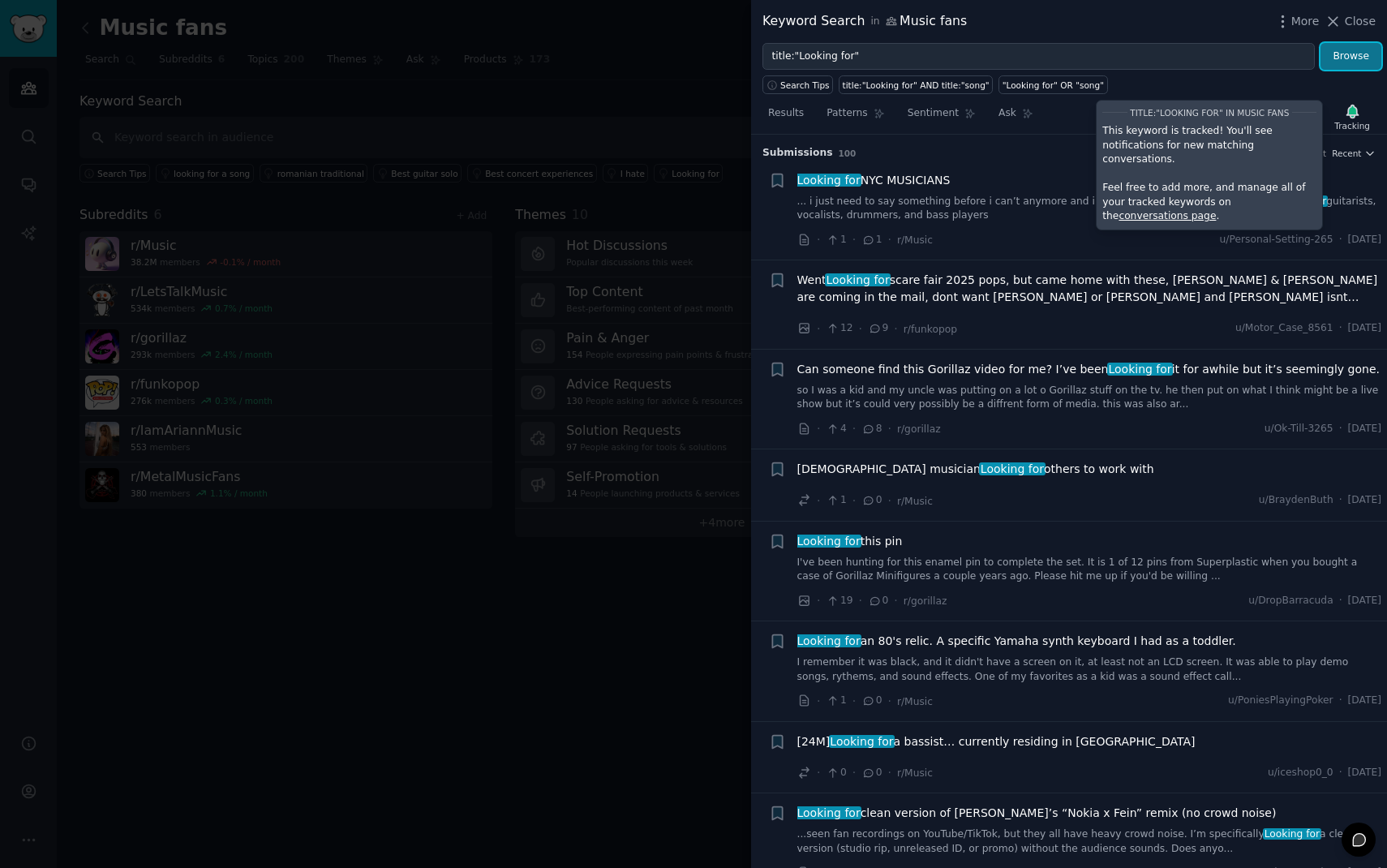
click at [1346, 60] on button "Browse" at bounding box center [1351, 56] width 61 height 27
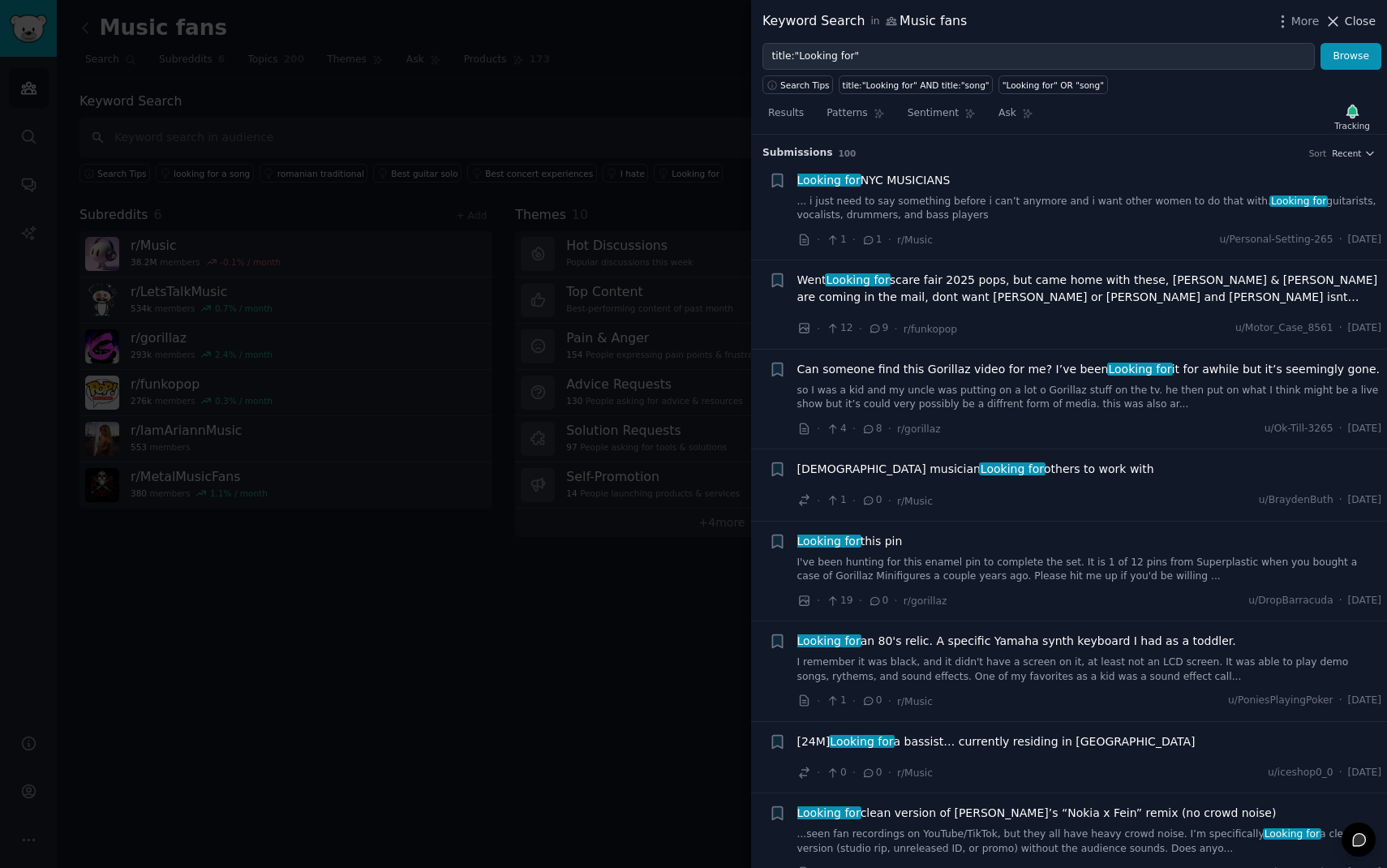
click at [1331, 21] on icon at bounding box center [1333, 22] width 17 height 17
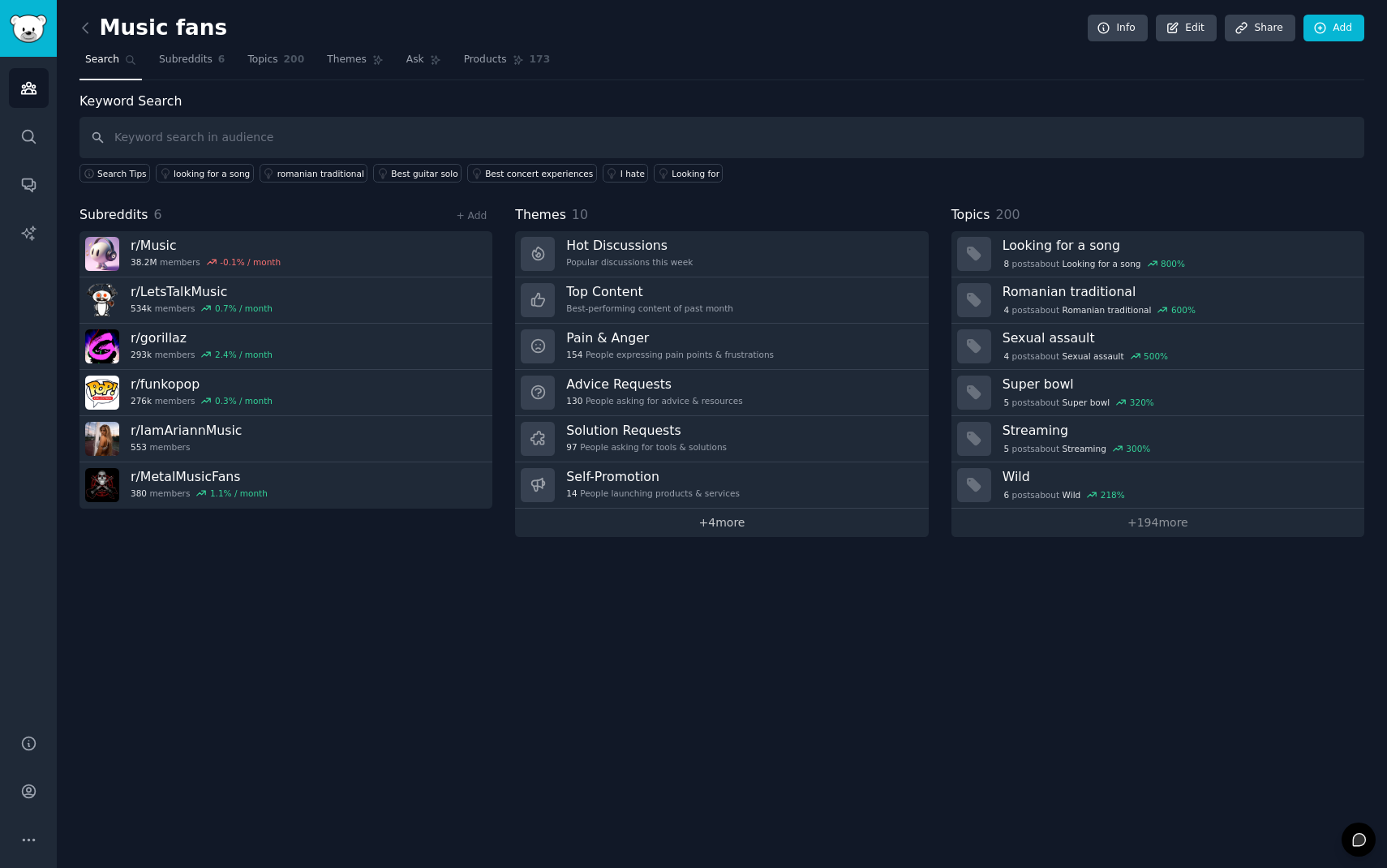
click at [774, 523] on link "+ 4 more" at bounding box center [721, 523] width 413 height 28
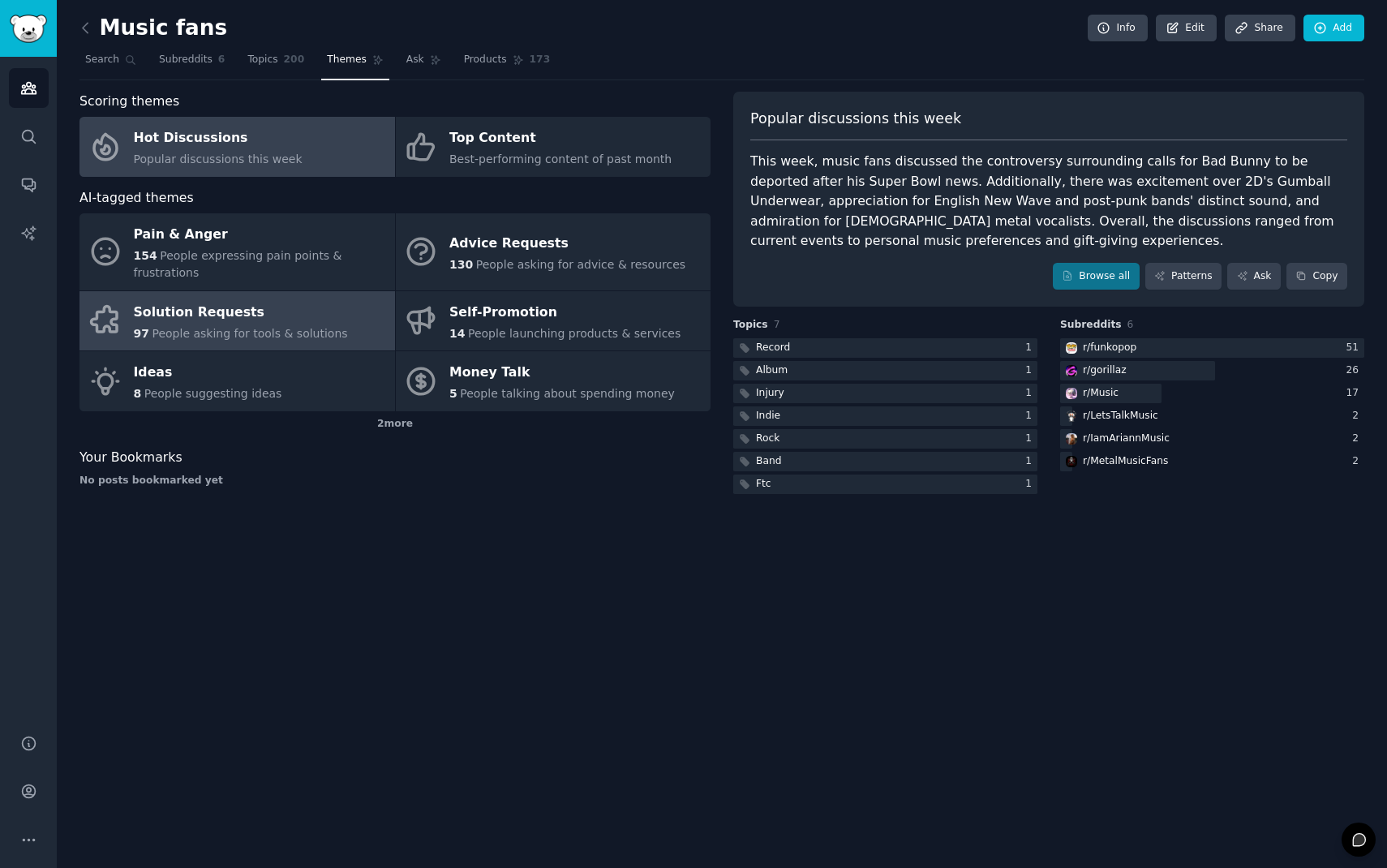
click at [325, 317] on div "Solution Requests" at bounding box center [241, 312] width 215 height 26
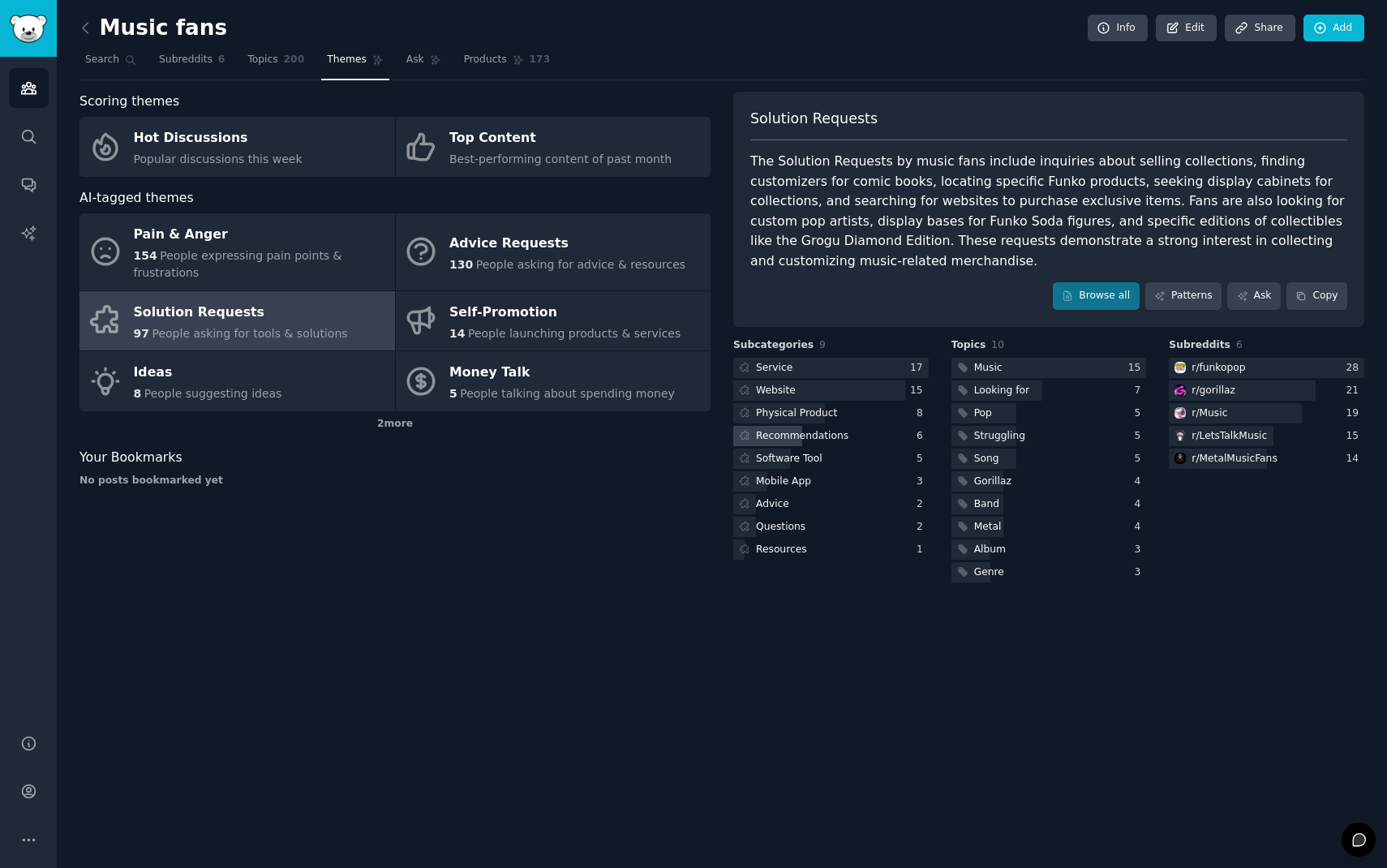
click at [834, 429] on div "Recommendations" at bounding box center [803, 436] width 93 height 14
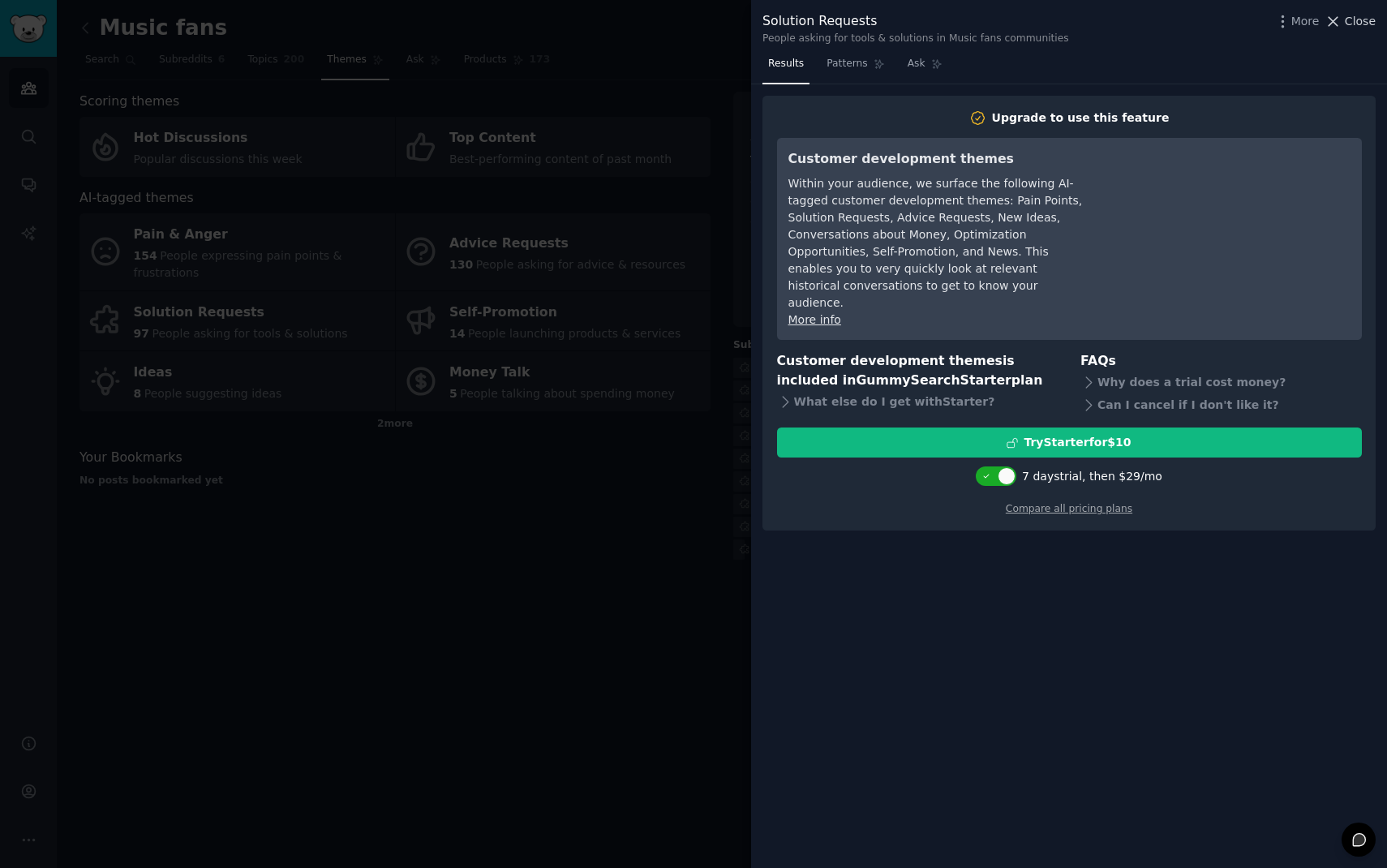
click at [1339, 23] on icon at bounding box center [1333, 22] width 17 height 17
